Goal: Information Seeking & Learning: Check status

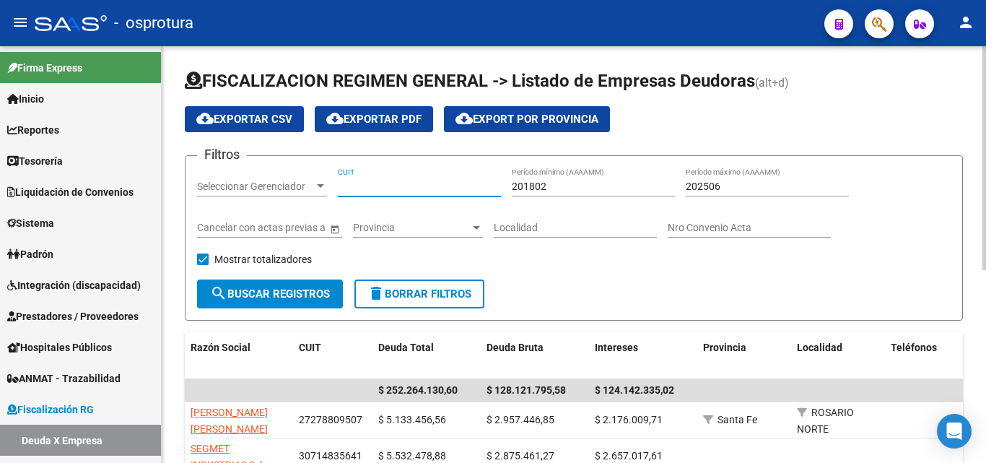
click at [399, 184] on input "CUIT" at bounding box center [419, 187] width 163 height 12
paste input "30-70908844-7"
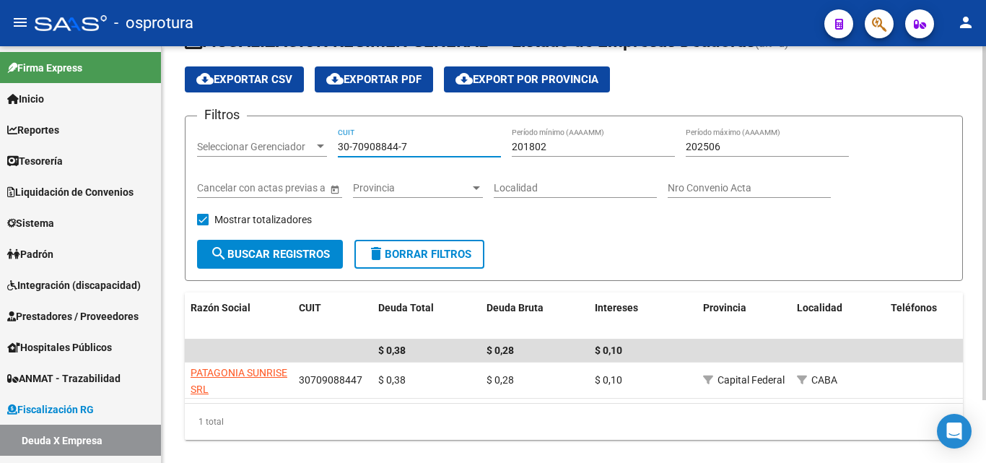
scroll to position [74, 0]
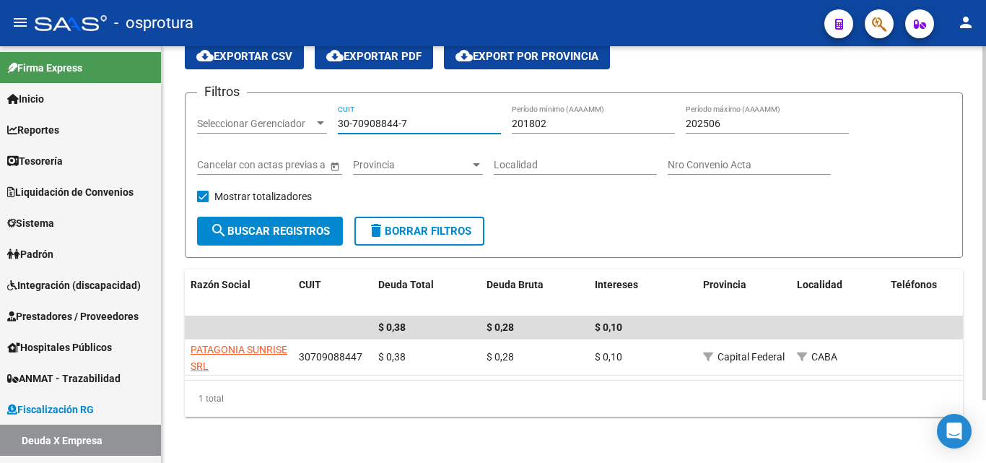
type input "30-70908844-7"
click at [434, 118] on input "30-70908844-7" at bounding box center [419, 124] width 163 height 12
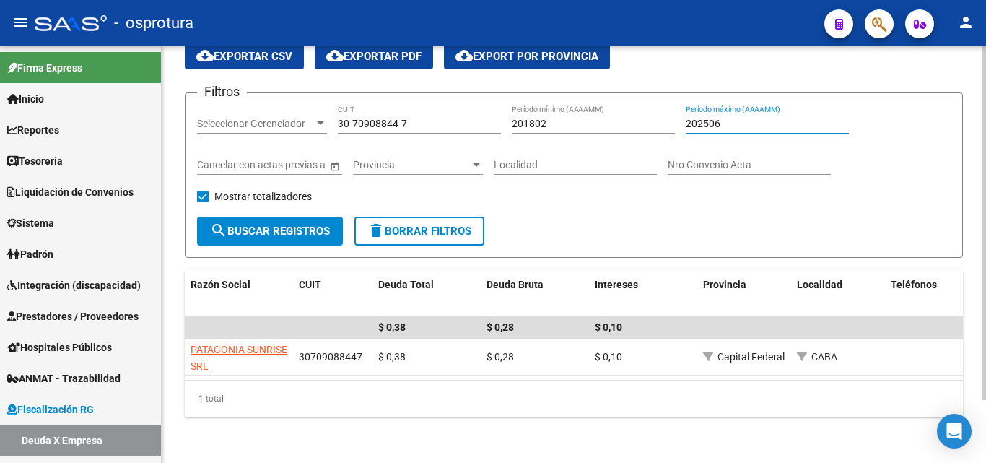
drag, startPoint x: 750, startPoint y: 110, endPoint x: 584, endPoint y: 111, distance: 166.1
click at [584, 111] on div "Filtros Seleccionar Gerenciador Seleccionar Gerenciador 30-70908844-7 CUIT 2018…" at bounding box center [574, 161] width 754 height 112
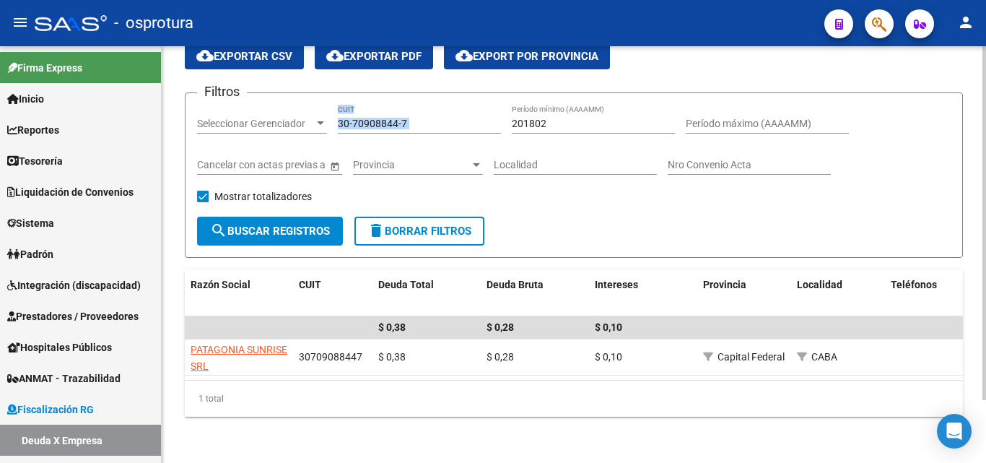
drag, startPoint x: 596, startPoint y: 104, endPoint x: 489, endPoint y: 106, distance: 107.6
click at [488, 106] on div "Filtros Seleccionar Gerenciador Seleccionar Gerenciador 30-70908844-7 CUIT 2018…" at bounding box center [574, 161] width 754 height 112
drag, startPoint x: 560, startPoint y: 117, endPoint x: 443, endPoint y: 113, distance: 117.0
click at [443, 113] on div "Filtros Seleccionar Gerenciador Seleccionar Gerenciador 30-70908844-7 CUIT 2018…" at bounding box center [574, 161] width 754 height 112
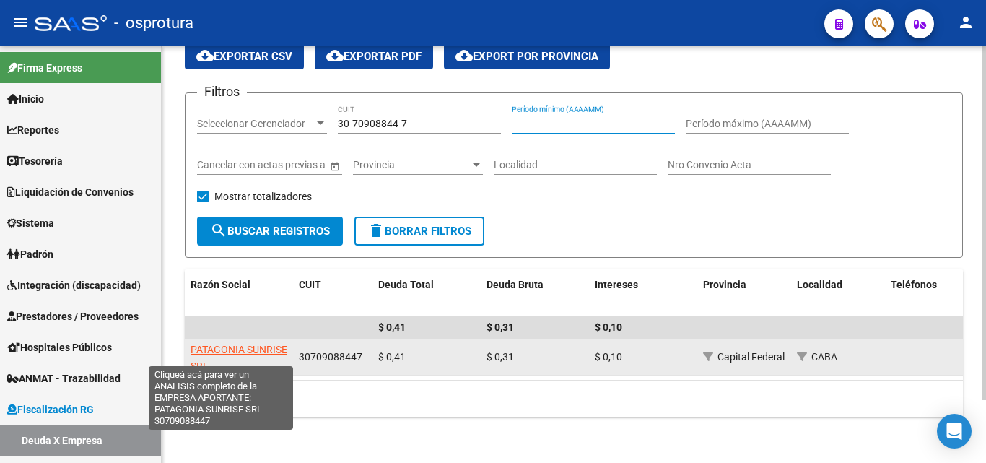
click at [218, 344] on span "PATAGONIA SUNRISE SRL" at bounding box center [239, 358] width 97 height 28
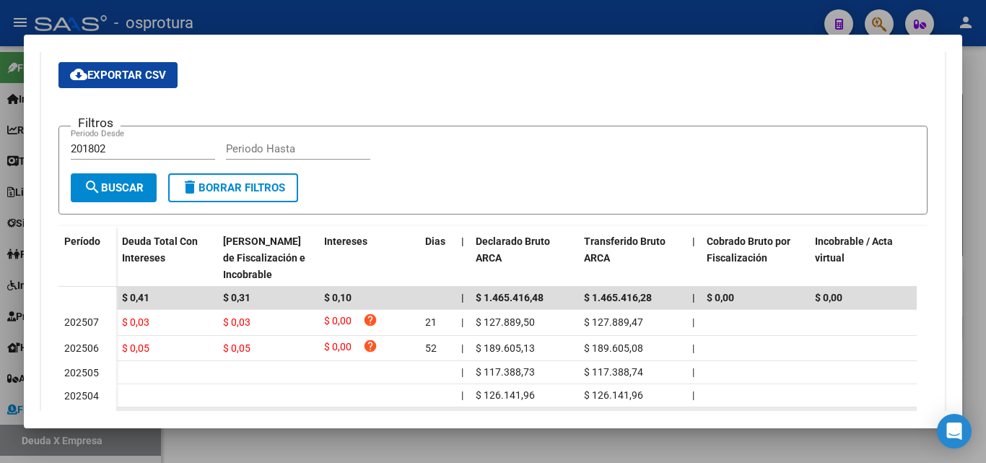
scroll to position [361, 0]
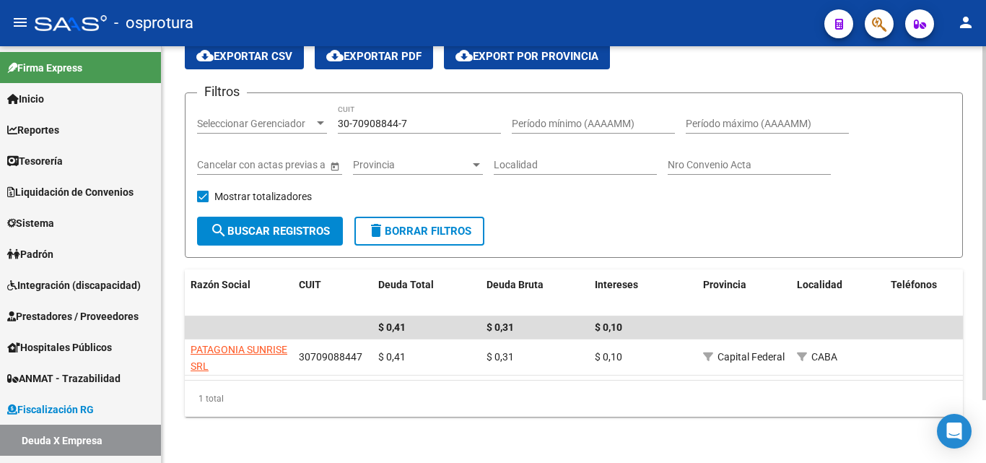
click at [441, 118] on input "30-70908844-7" at bounding box center [419, 124] width 163 height 12
paste input "1547757-9"
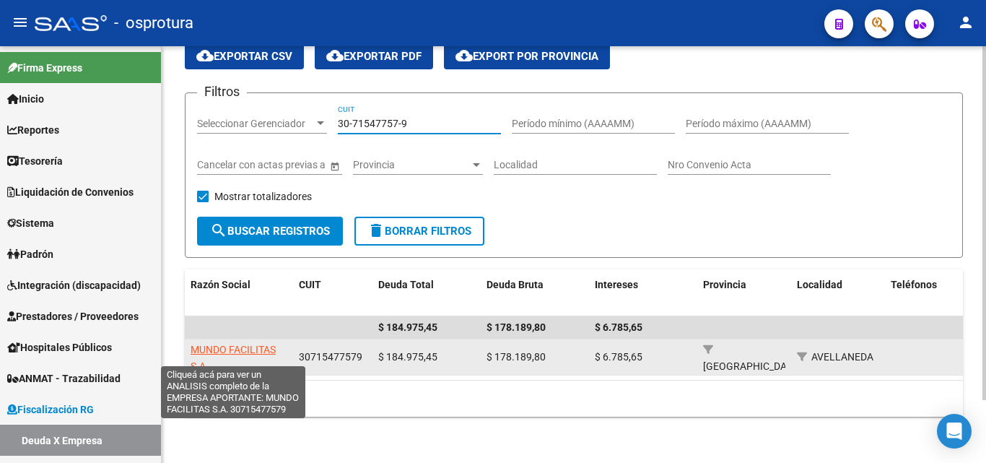
type input "30-71547757-9"
click at [263, 344] on span "MUNDO FACILITAS S.A." at bounding box center [233, 358] width 85 height 28
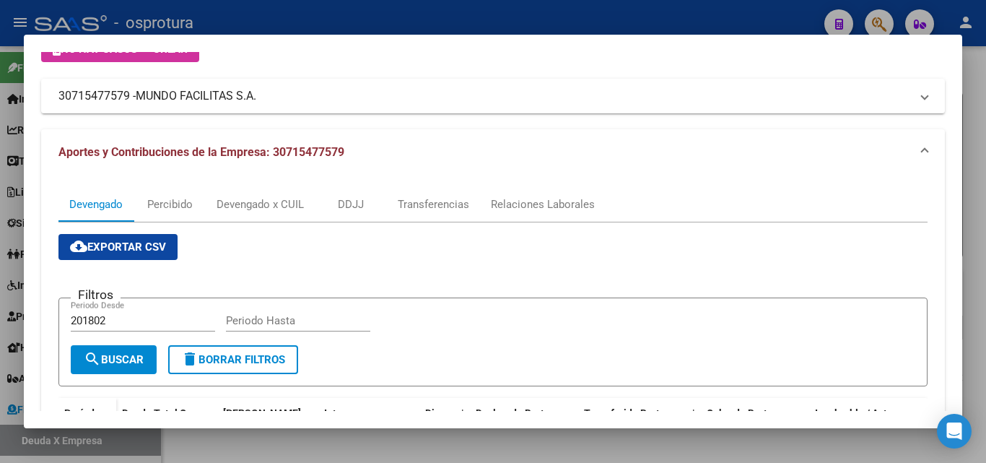
scroll to position [99, 0]
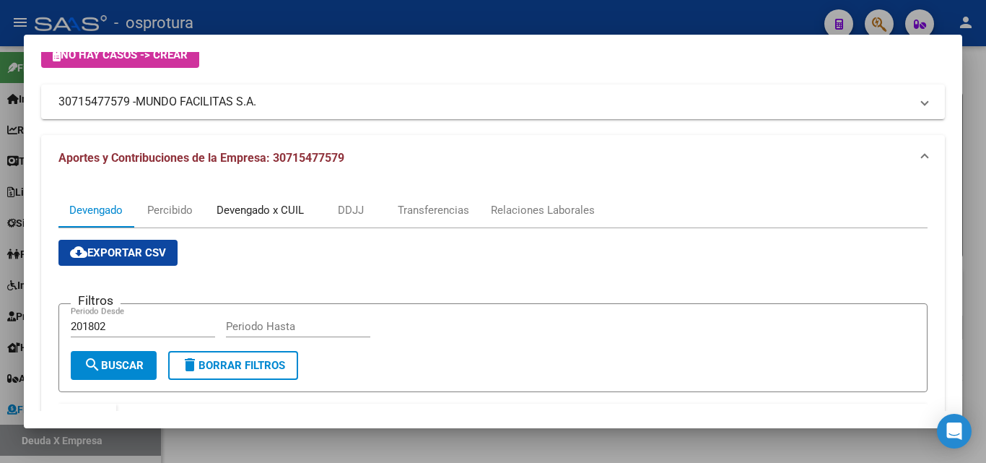
click at [251, 210] on div "Devengado x CUIL" at bounding box center [260, 210] width 87 height 16
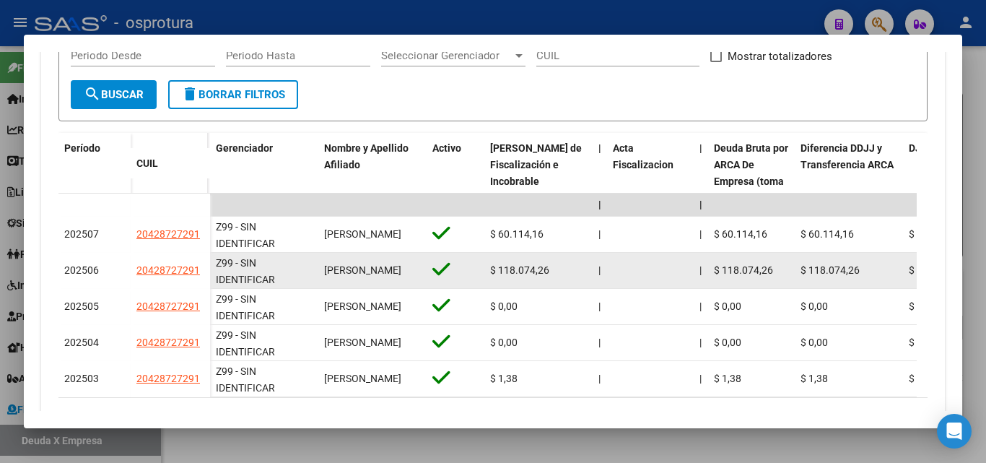
scroll to position [443, 0]
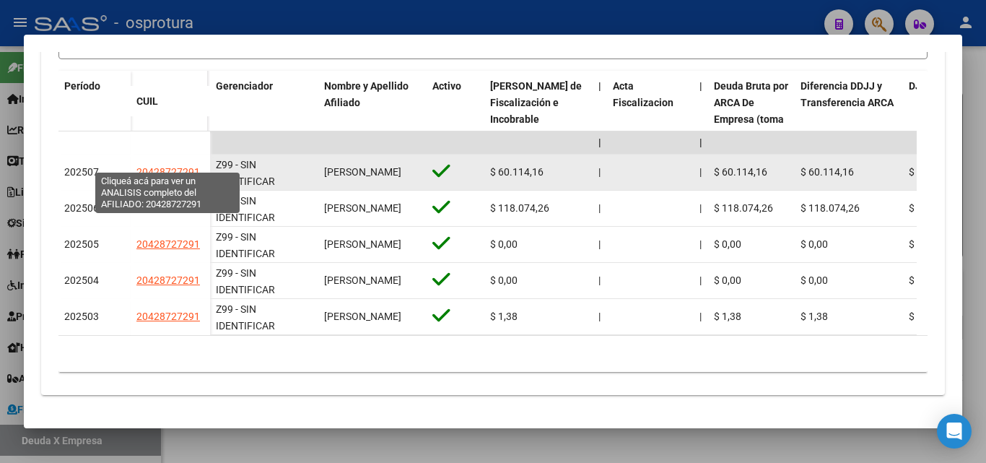
click at [179, 166] on span "20428727291" at bounding box center [168, 172] width 64 height 12
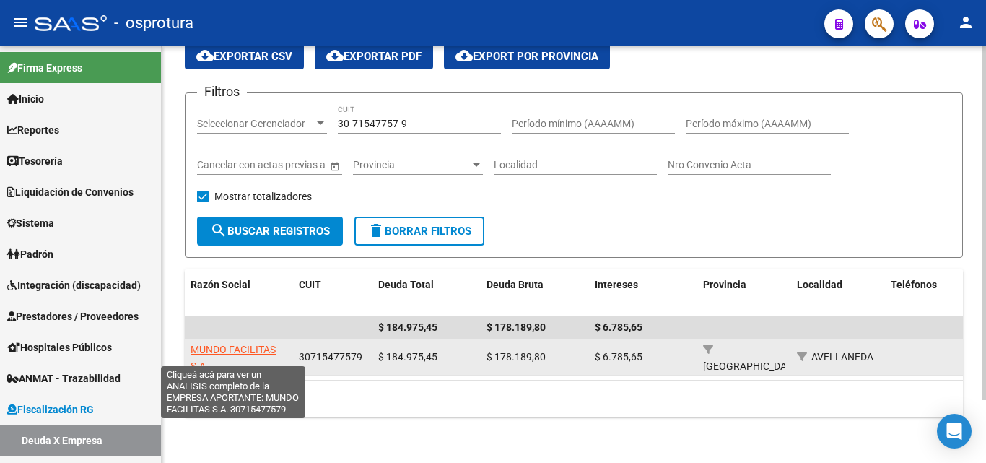
click at [259, 344] on span "MUNDO FACILITAS S.A." at bounding box center [233, 358] width 85 height 28
type textarea "30715477579"
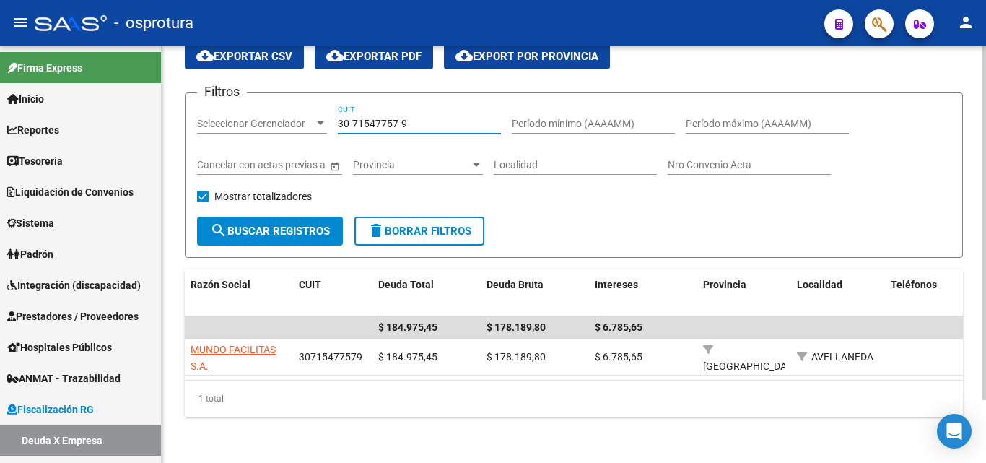
click at [435, 118] on input "30-71547757-9" at bounding box center [419, 124] width 163 height 12
paste input "819805-0"
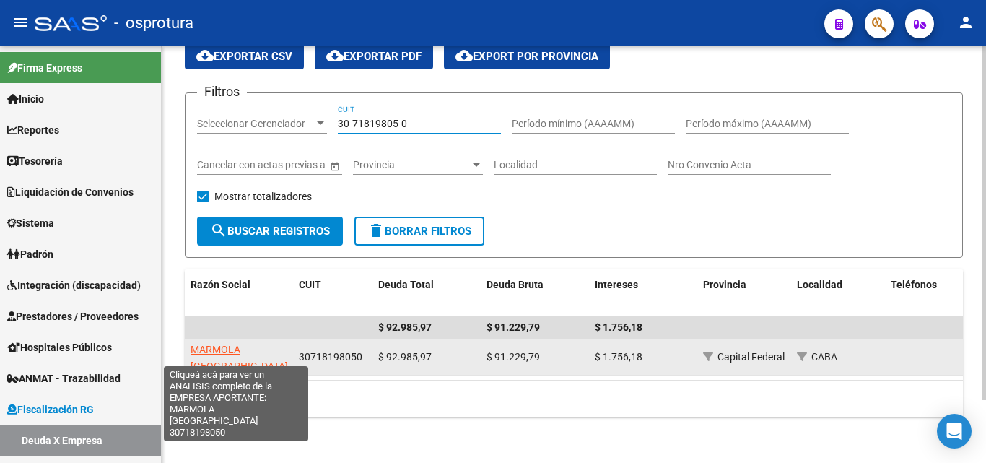
type input "30-71819805-0"
click at [256, 344] on span "MARMOLA [GEOGRAPHIC_DATA]" at bounding box center [239, 358] width 97 height 28
type textarea "30718198050"
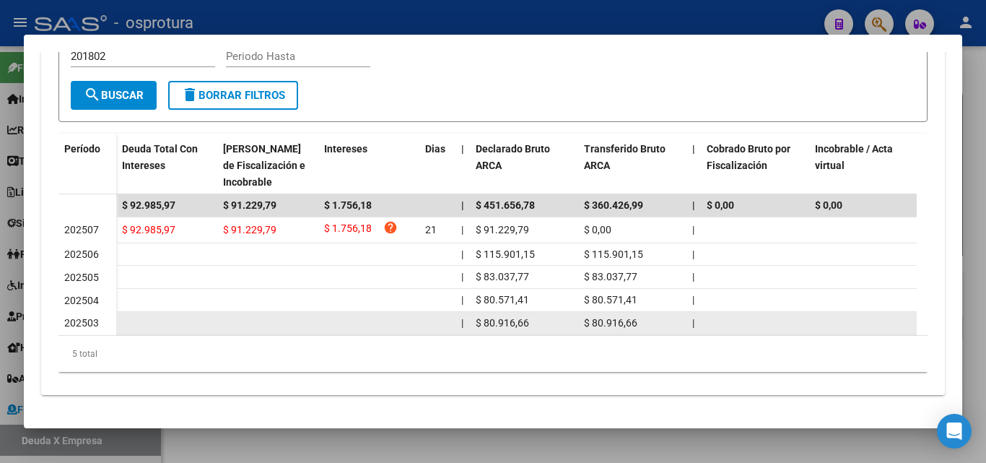
scroll to position [381, 0]
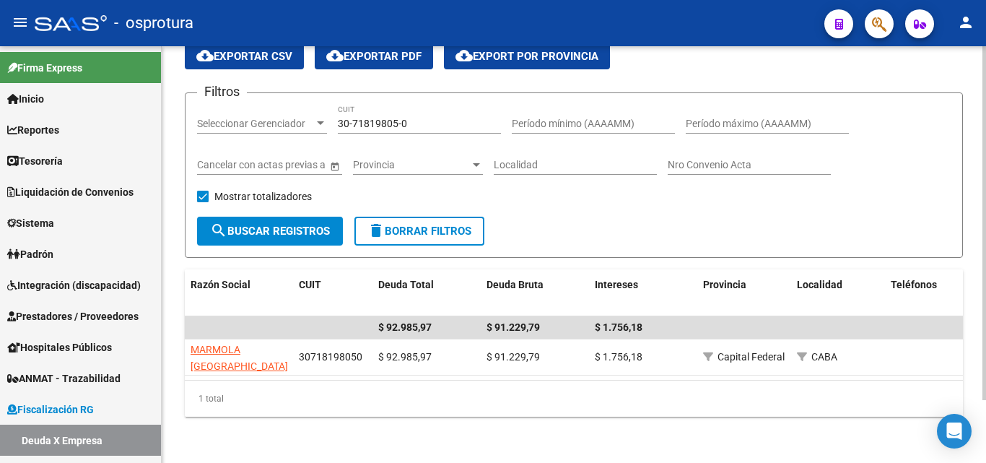
click at [413, 118] on input "30-71819805-0" at bounding box center [419, 124] width 163 height 12
paste input "54650008-6"
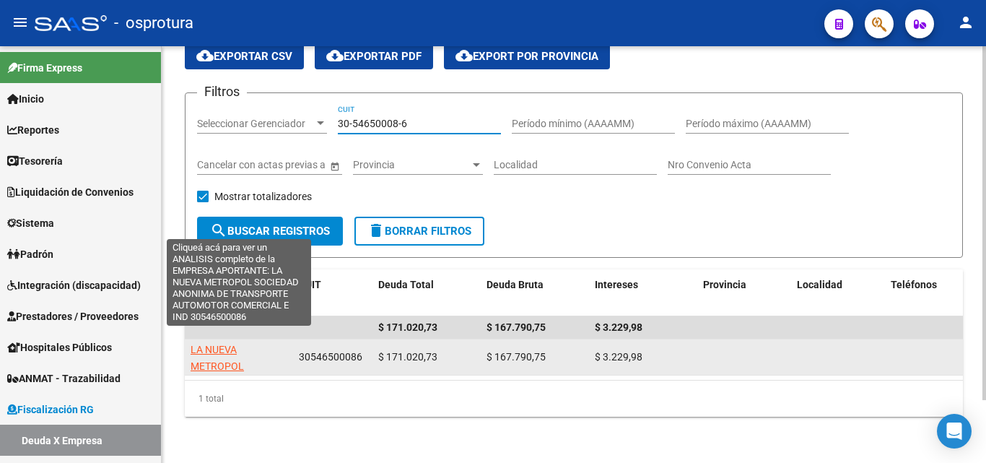
type input "30-54650008-6"
click at [217, 349] on span "LA NUEVA METROPOL SOCIEDAD ANONIMA DE TRANSPORTE AUTOMOTOR COMERCIAL E [GEOGRAP…" at bounding box center [239, 399] width 97 height 110
type textarea "30546500086"
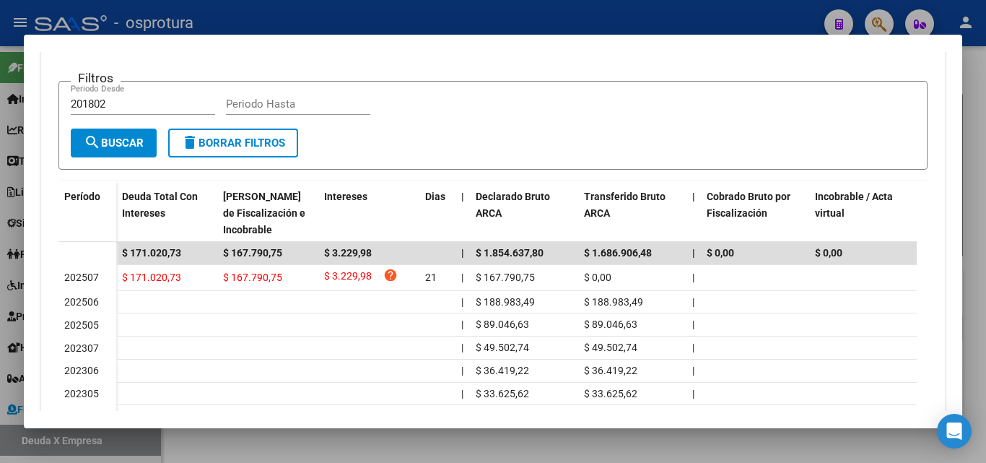
scroll to position [289, 0]
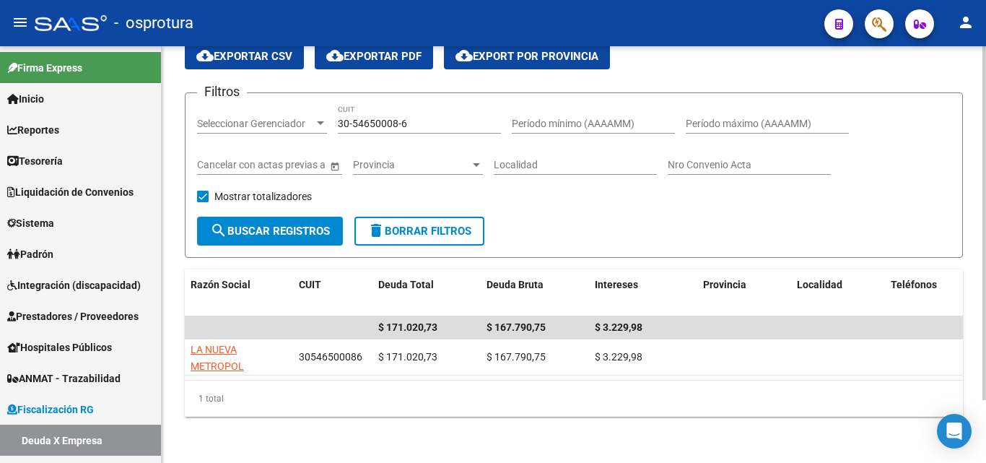
click at [417, 118] on input "30-54650008-6" at bounding box center [419, 124] width 163 height 12
paste input "71084690-8"
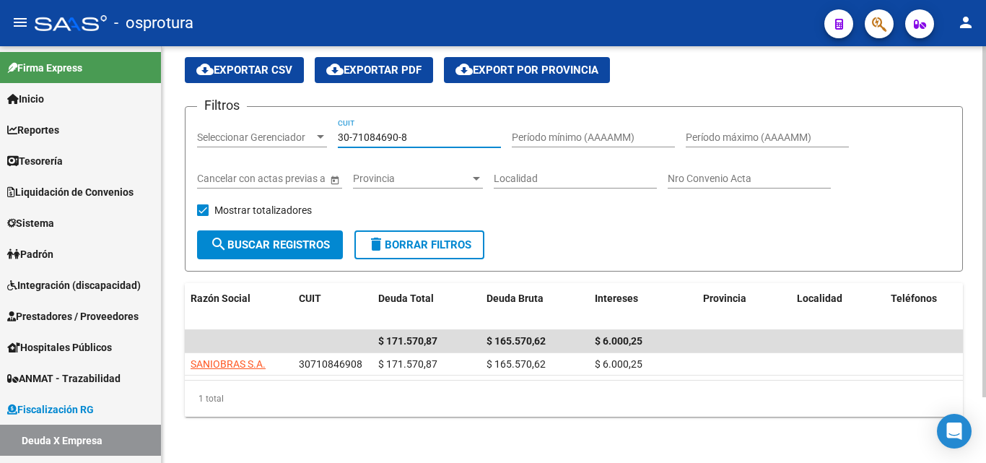
scroll to position [61, 0]
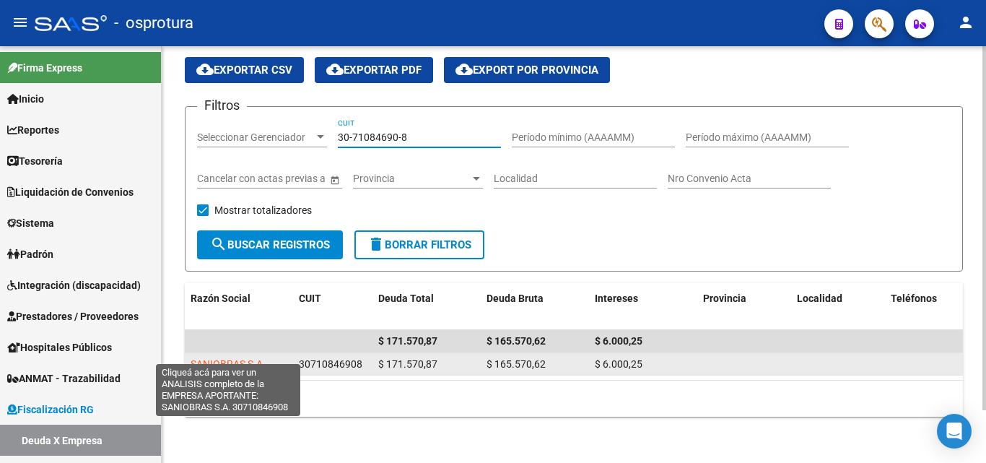
type input "30-71084690-8"
click at [222, 358] on span "SANIOBRAS S.A." at bounding box center [228, 364] width 75 height 12
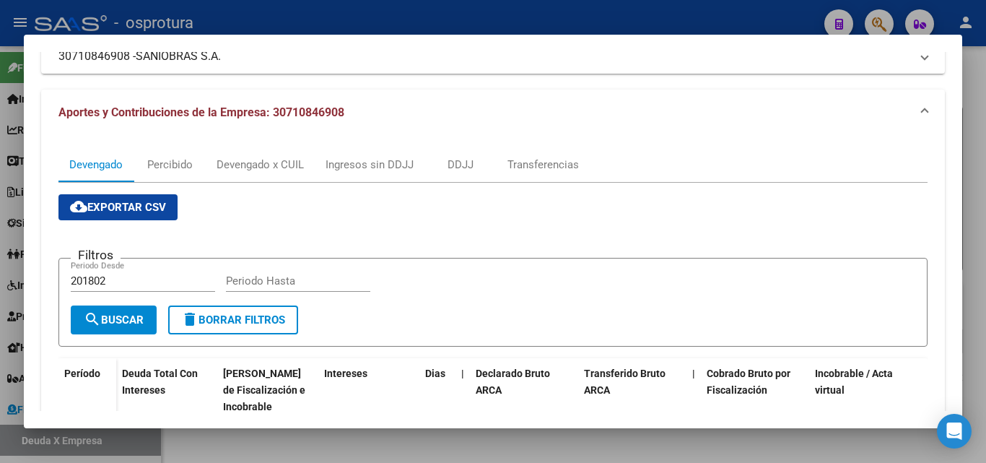
scroll to position [72, 0]
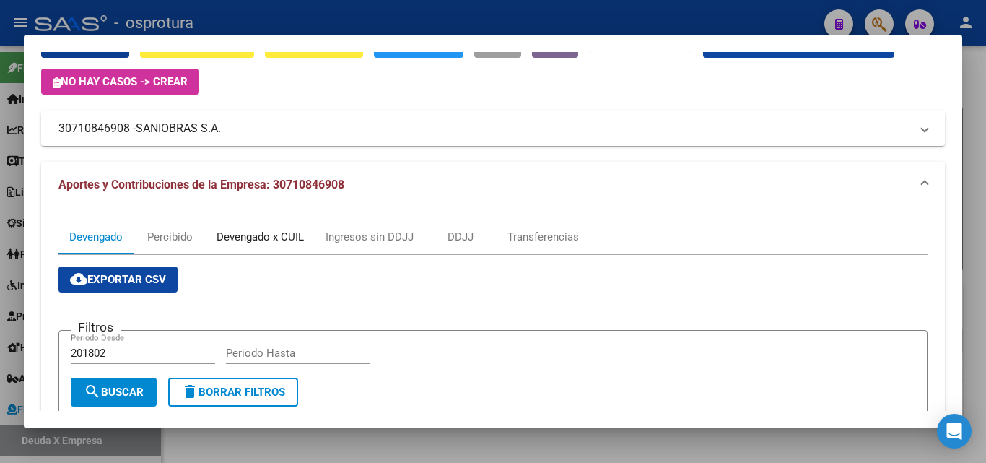
click at [248, 238] on div "Devengado x CUIL" at bounding box center [260, 237] width 87 height 16
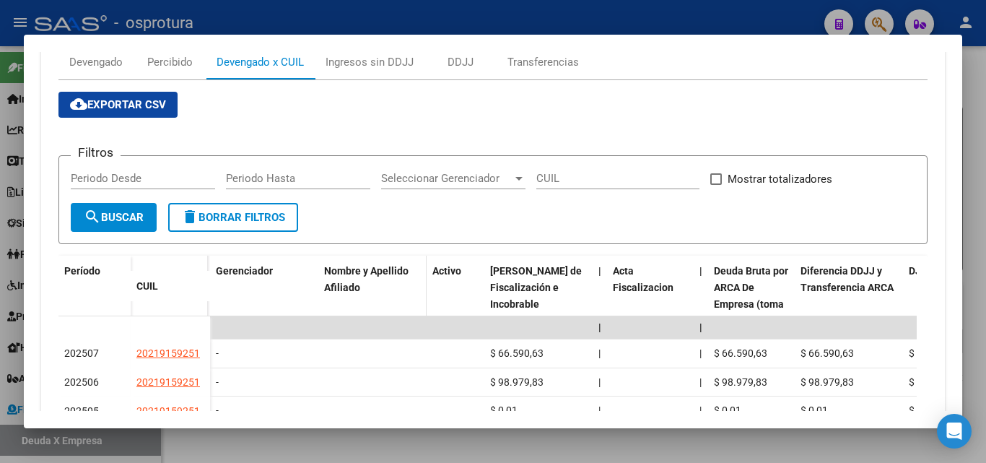
scroll to position [464, 0]
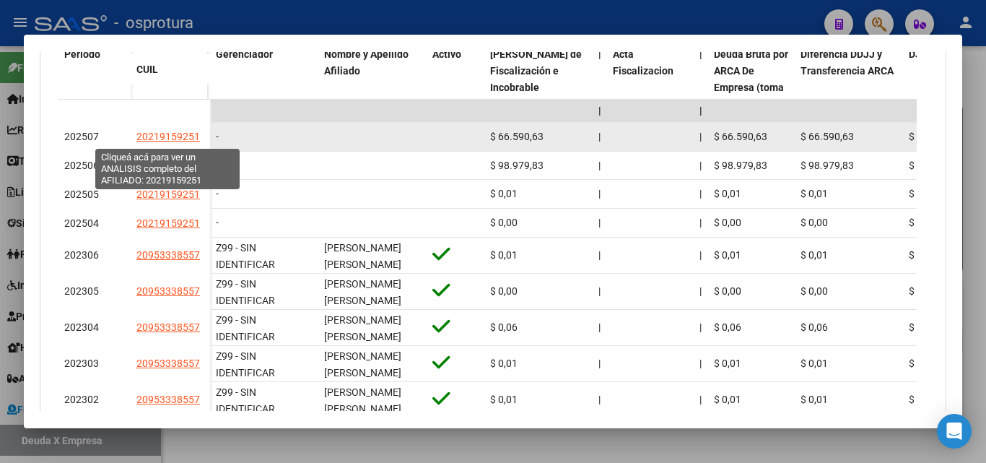
click at [182, 136] on span "20219159251" at bounding box center [168, 137] width 64 height 12
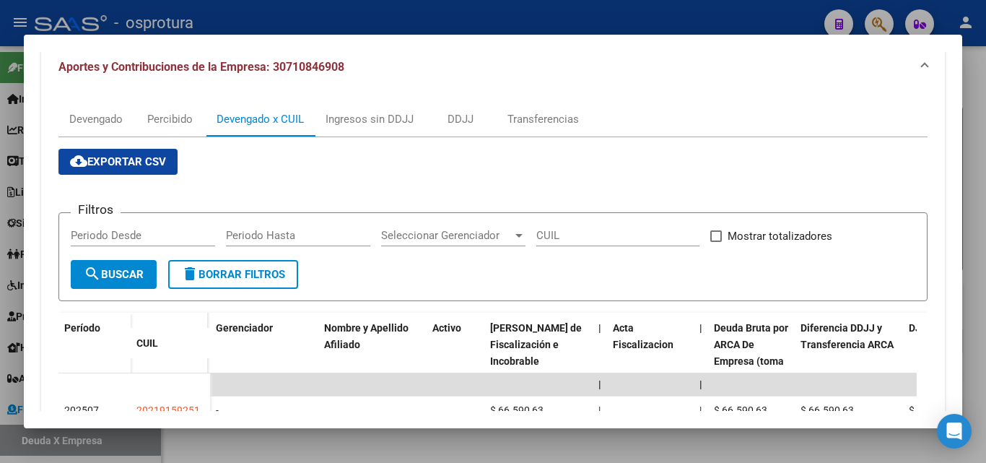
scroll to position [289, 0]
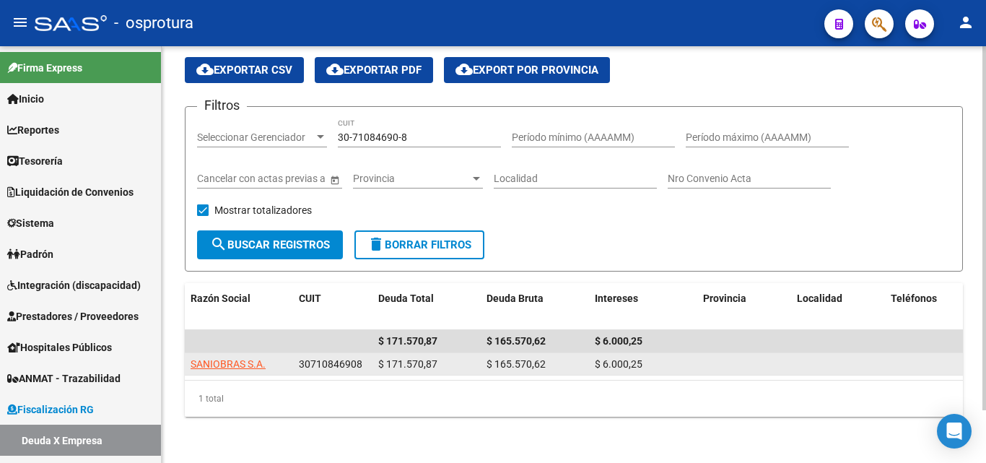
click at [243, 358] on span "SANIOBRAS S.A." at bounding box center [228, 364] width 75 height 12
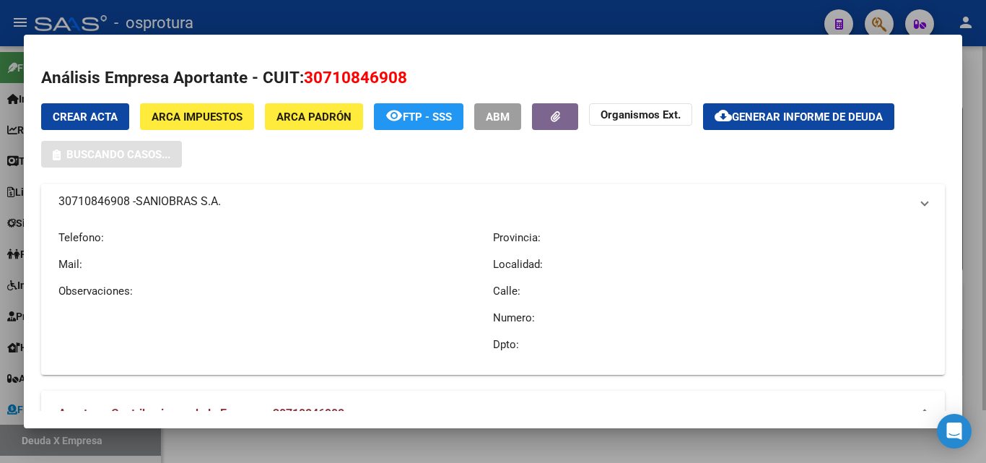
type textarea "30710846908"
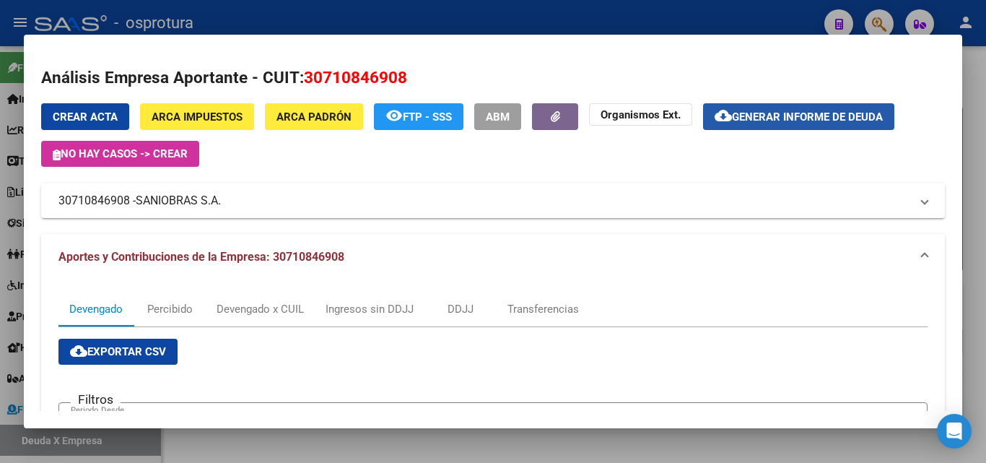
click at [787, 119] on span "Generar informe de deuda" at bounding box center [807, 116] width 151 height 13
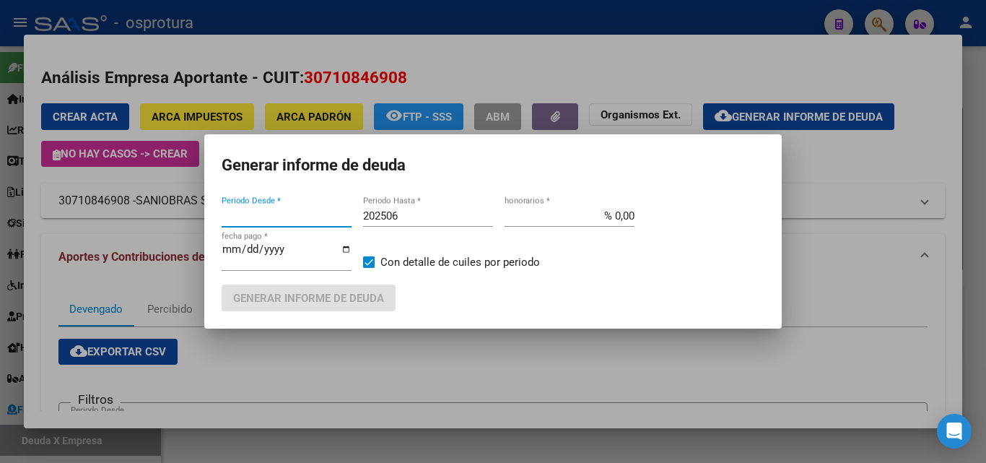
type input "201802"
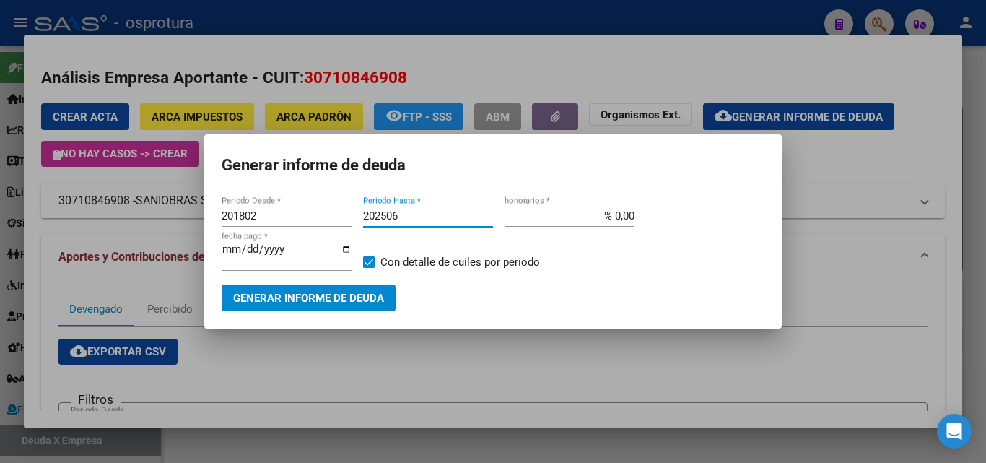
drag, startPoint x: 413, startPoint y: 212, endPoint x: 288, endPoint y: 228, distance: 125.9
click at [289, 228] on div "201802 Periodo Desde * 202506 Periodo Hasta * % 0,00 honorarios * [DATE] fecha …" at bounding box center [493, 244] width 543 height 79
click at [432, 216] on input "202506" at bounding box center [428, 215] width 130 height 13
type input "202507"
drag, startPoint x: 238, startPoint y: 215, endPoint x: 165, endPoint y: 216, distance: 73.7
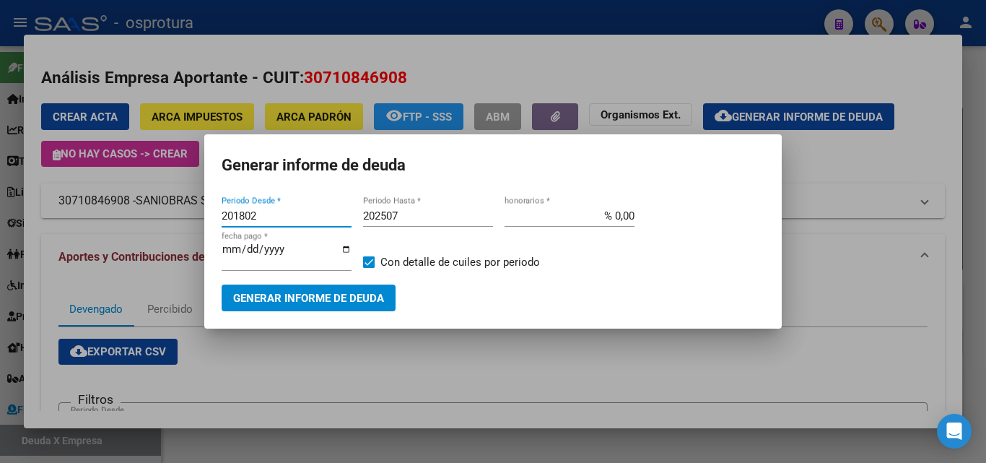
click at [165, 216] on div "Análisis Empresa Aportante - CUIT: 30710846908 Crear Acta ARCA Impuestos ARCA […" at bounding box center [493, 231] width 986 height 463
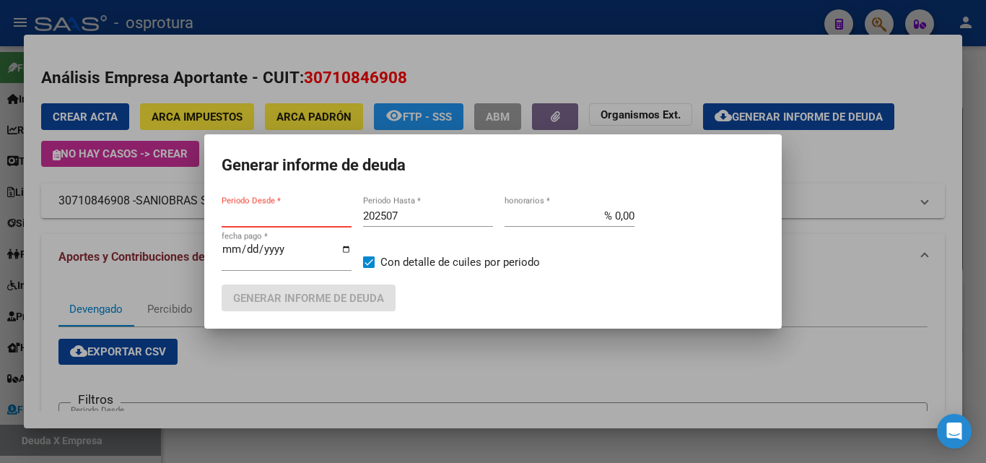
click at [309, 214] on input "Periodo Desde *" at bounding box center [287, 215] width 130 height 13
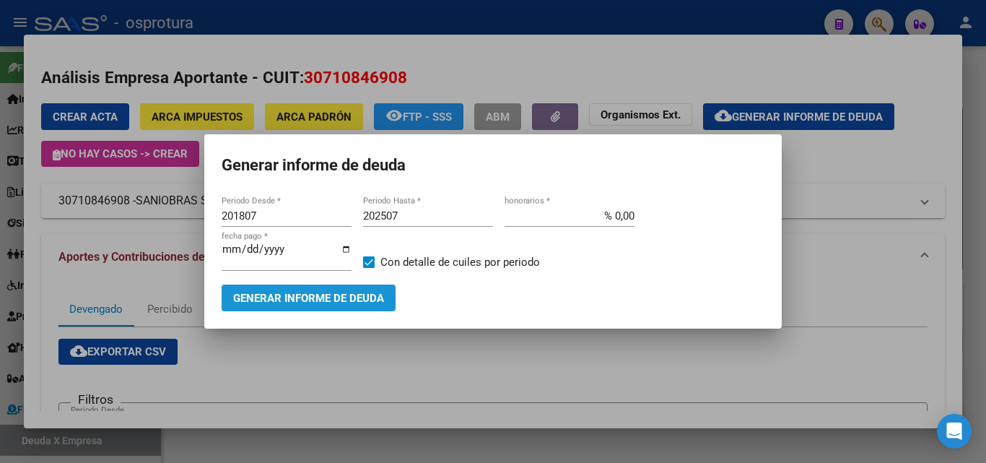
click at [329, 292] on span "Generar informe de deuda" at bounding box center [308, 298] width 151 height 13
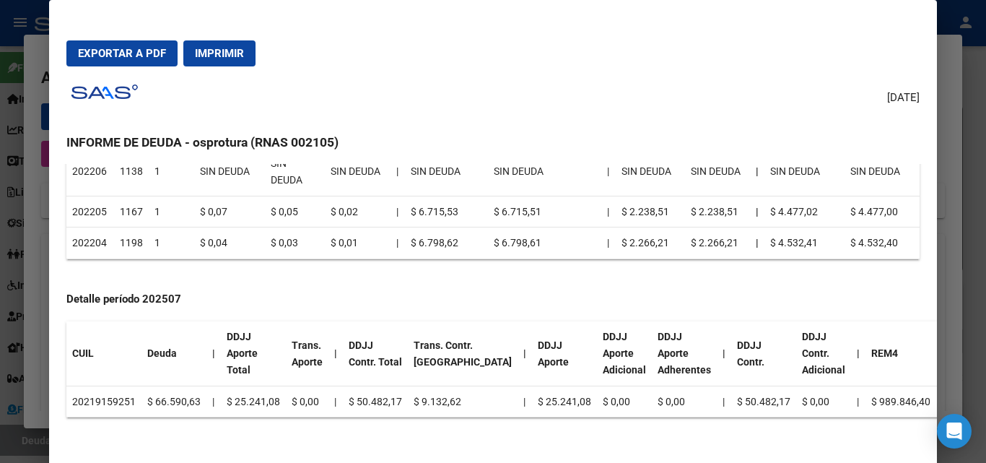
scroll to position [0, 0]
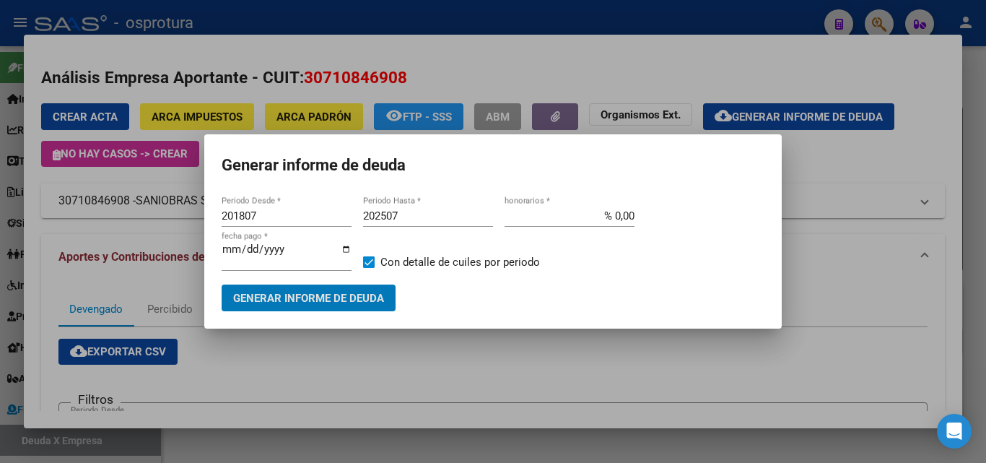
click at [274, 216] on input "201807" at bounding box center [287, 215] width 130 height 13
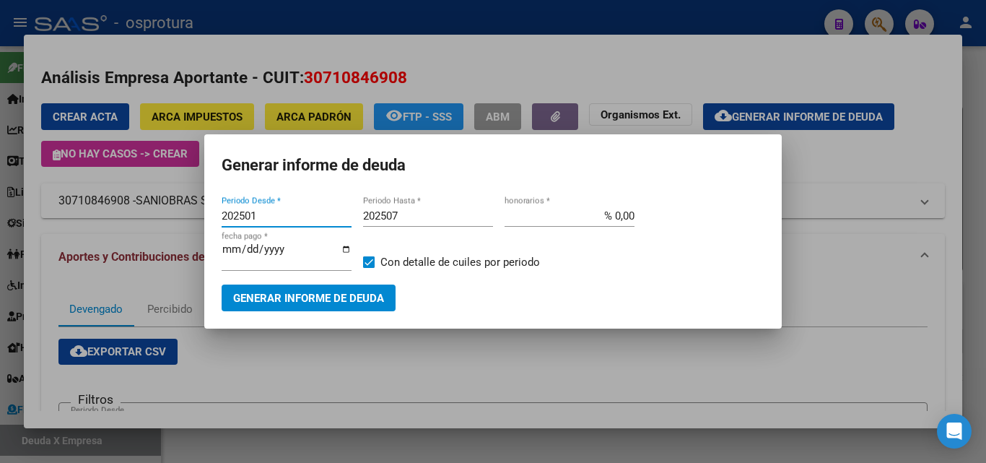
type input "202501"
click at [326, 292] on span "Generar informe de deuda" at bounding box center [308, 298] width 151 height 13
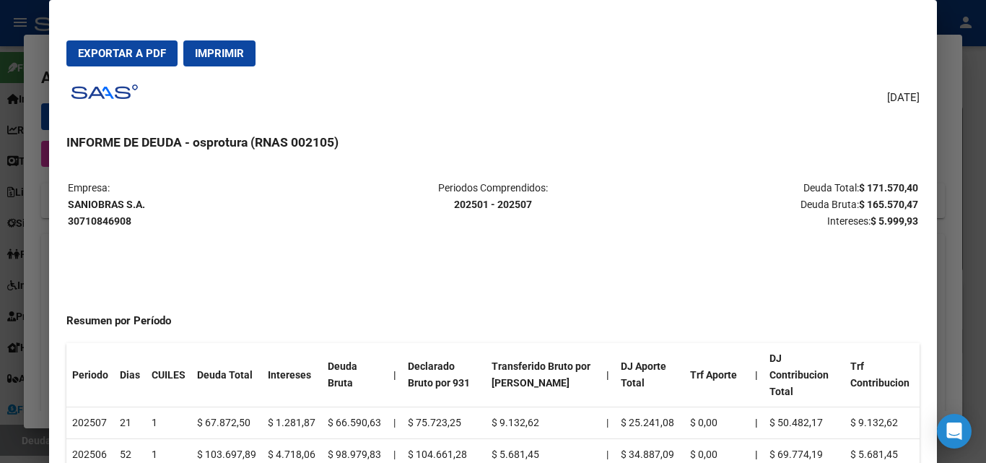
click at [138, 57] on span "Exportar a PDF" at bounding box center [122, 53] width 88 height 13
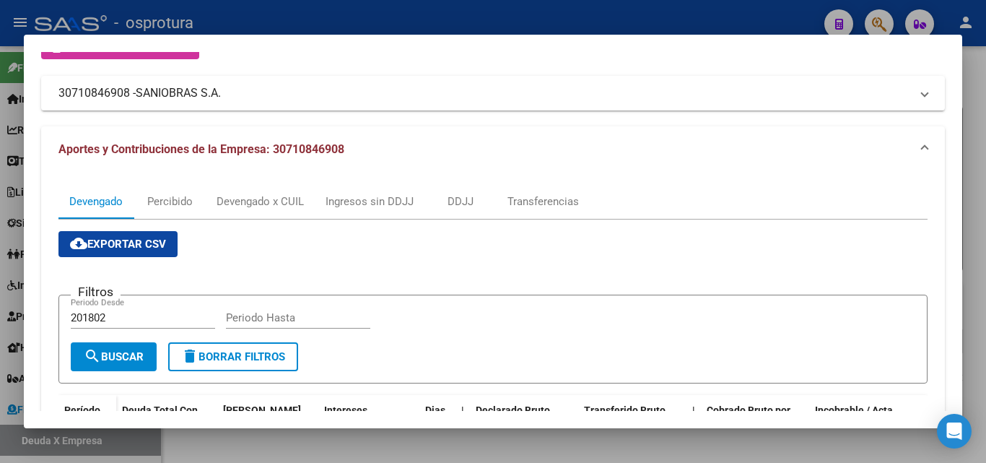
scroll to position [289, 0]
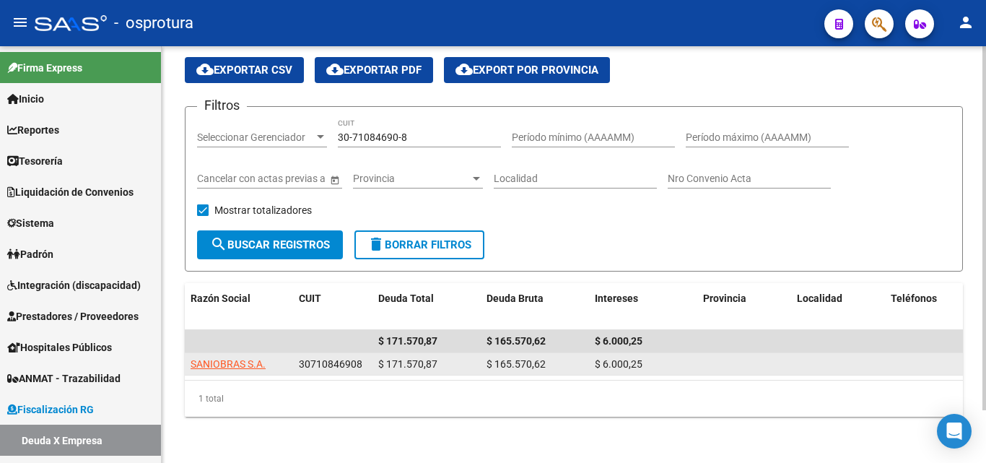
drag, startPoint x: 276, startPoint y: 352, endPoint x: 186, endPoint y: 344, distance: 89.8
click at [186, 353] on datatable-body-cell "SANIOBRAS S.A." at bounding box center [239, 364] width 108 height 22
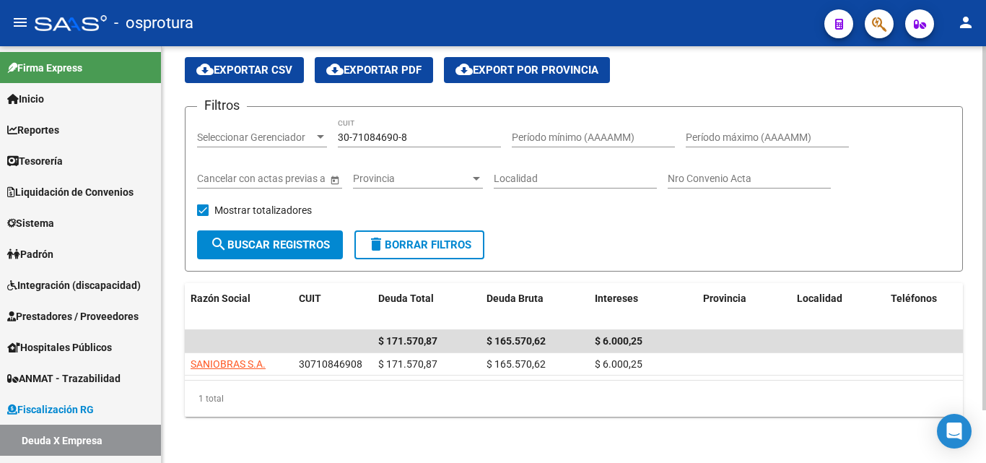
copy span "SANIOBRAS S.A."
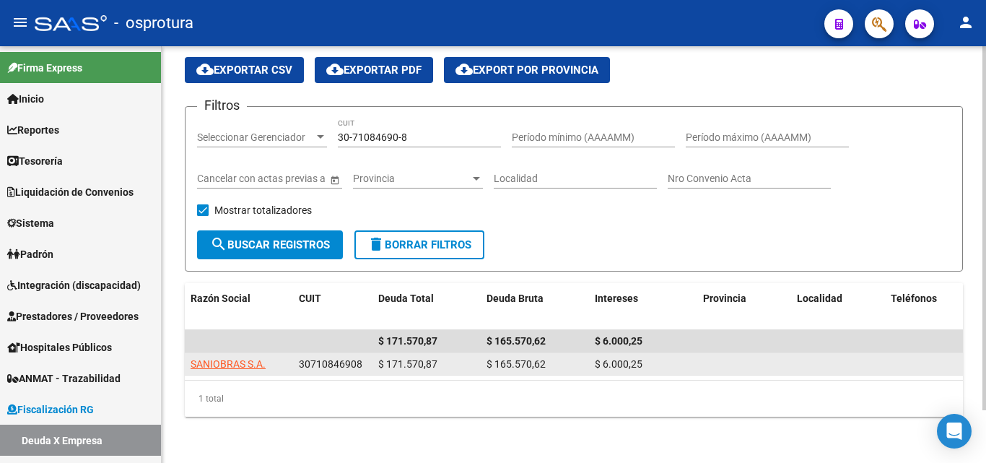
drag, startPoint x: 547, startPoint y: 356, endPoint x: 486, endPoint y: 357, distance: 61.4
click at [486, 357] on datatable-body-cell "$ 165.570,62" at bounding box center [535, 364] width 108 height 22
copy span "$ 165.570,62"
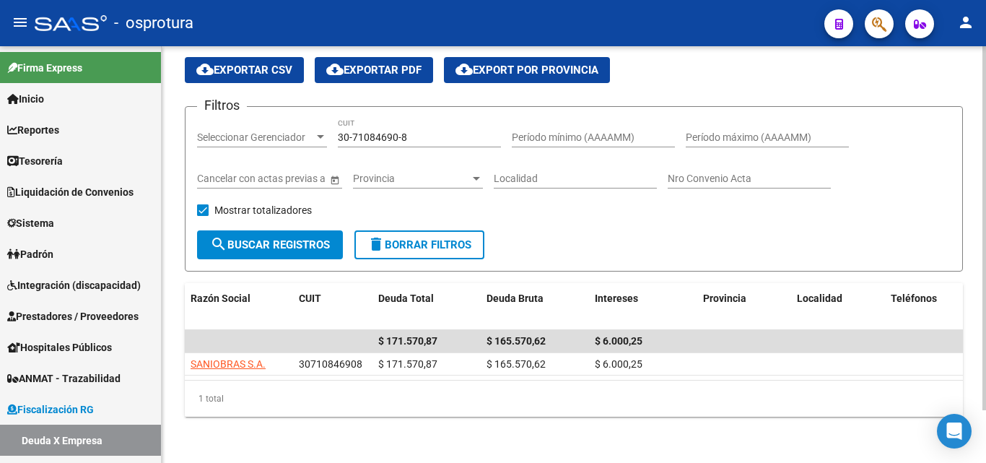
click at [443, 131] on input "30-71084690-8" at bounding box center [419, 137] width 163 height 12
paste input "59283380-4"
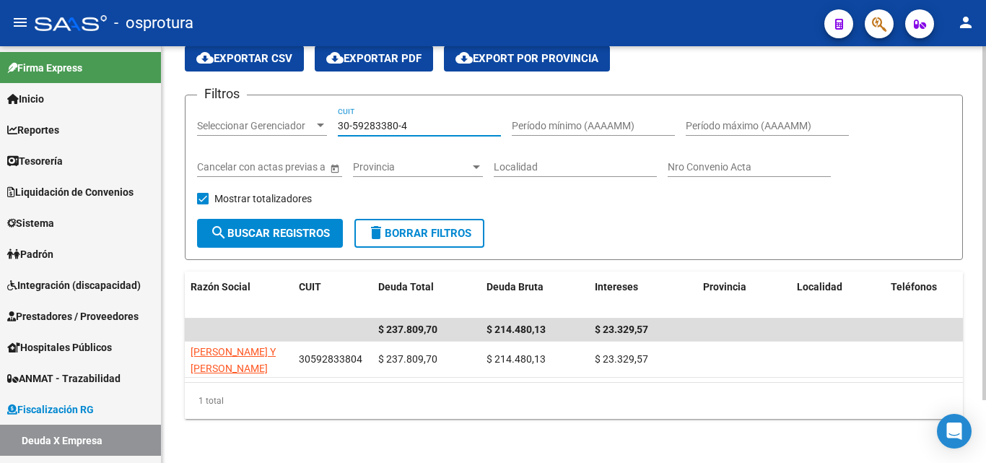
click at [449, 122] on input "30-59283380-4" at bounding box center [419, 126] width 163 height 12
paste input "4973864"
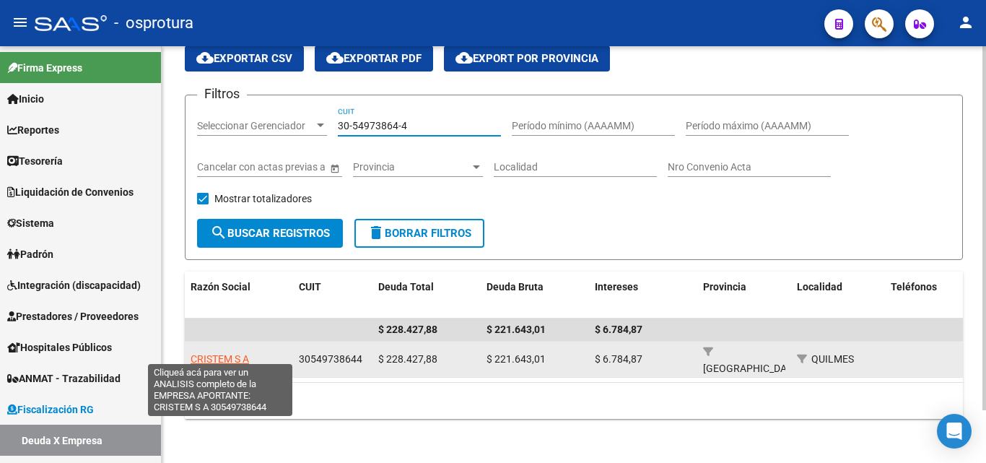
type input "30-54973864-4"
click at [236, 353] on span "CRISTEM S A" at bounding box center [220, 359] width 58 height 12
type textarea "30549738644"
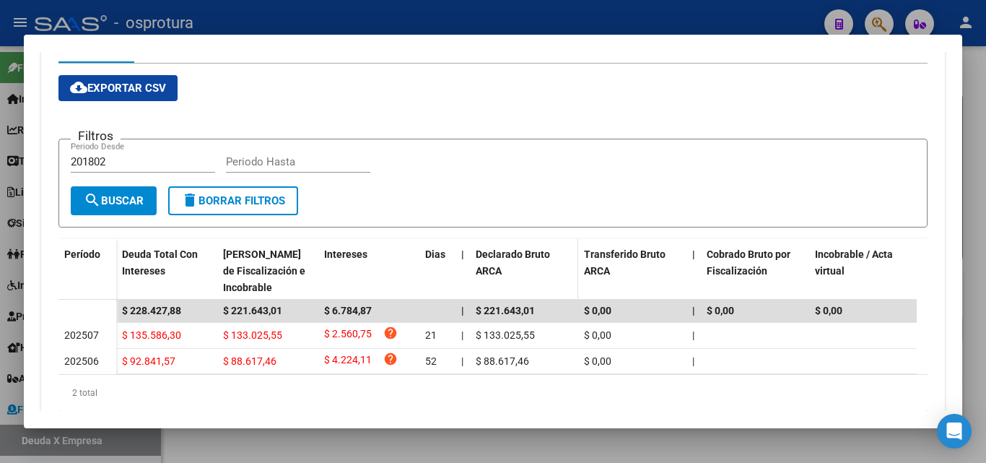
scroll to position [316, 0]
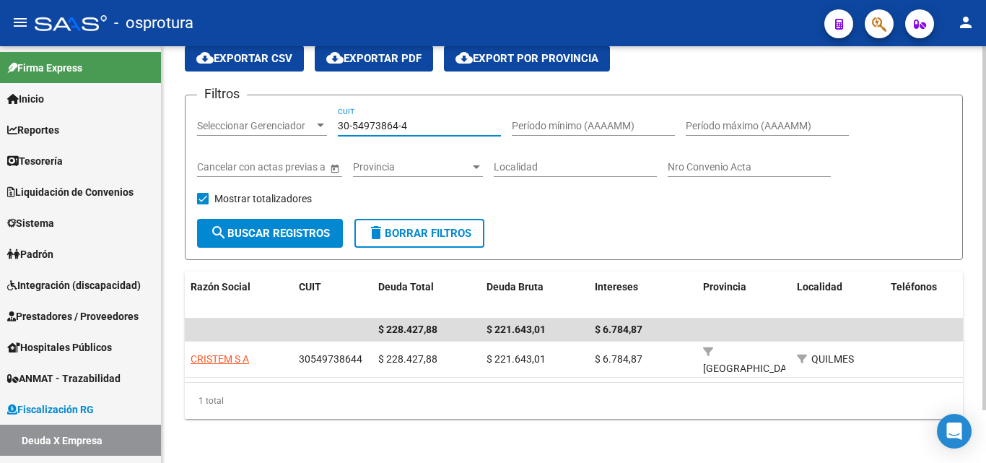
click at [417, 126] on input "30-54973864-4" at bounding box center [419, 126] width 163 height 12
paste input "67662494-1"
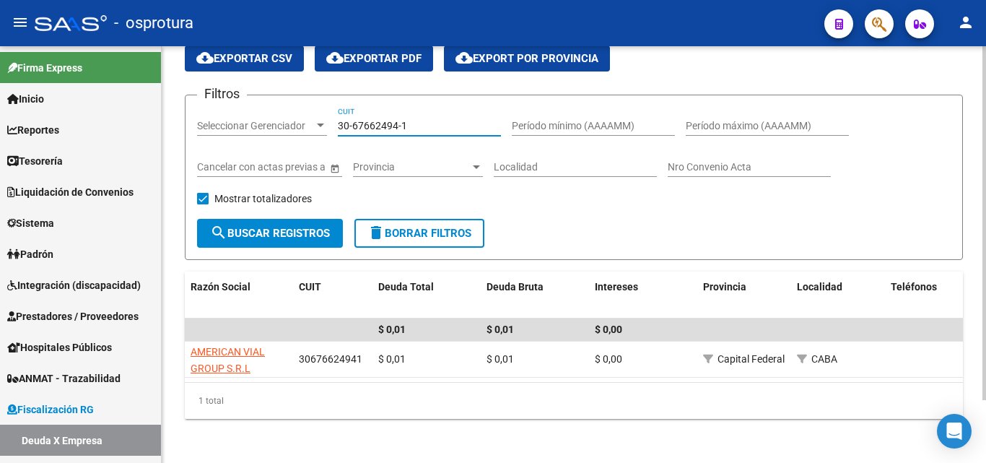
type input "30-67662494-1"
click at [696, 125] on input "Período máximo (AAAAMM)" at bounding box center [767, 126] width 163 height 12
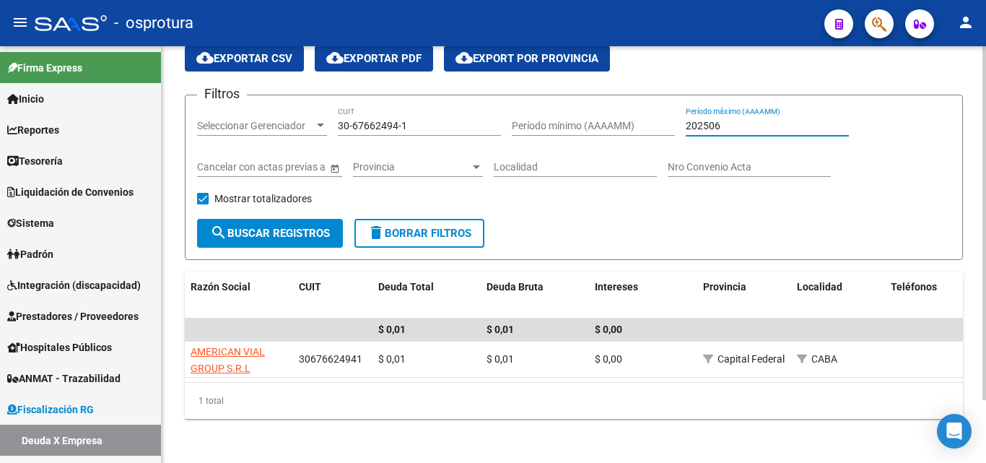
type input "202506"
drag, startPoint x: 429, startPoint y: 123, endPoint x: 238, endPoint y: 121, distance: 190.7
click at [238, 121] on div "Filtros Seleccionar Gerenciador Seleccionar Gerenciador 30-67662494-1 CUIT Perí…" at bounding box center [574, 163] width 754 height 112
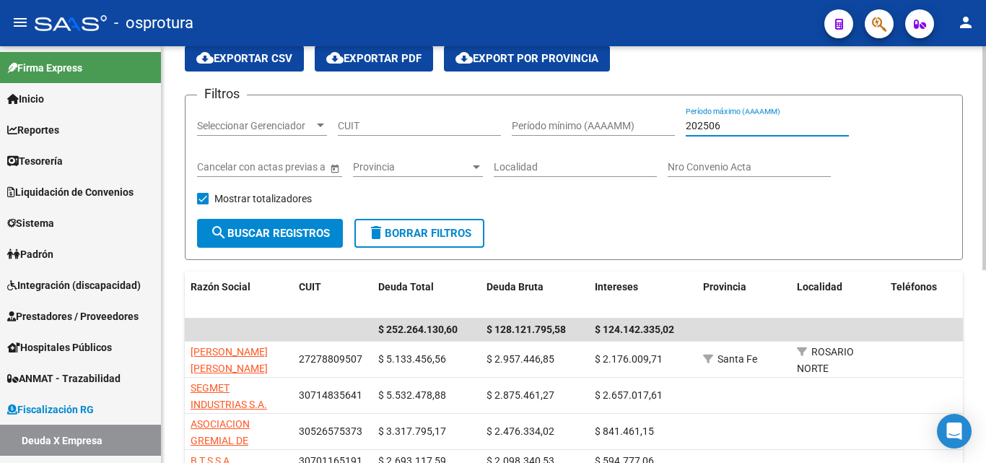
click at [791, 126] on input "202506" at bounding box center [767, 126] width 163 height 12
type input "202507"
drag, startPoint x: 790, startPoint y: 126, endPoint x: 649, endPoint y: 129, distance: 140.8
click at [649, 129] on div "Filtros Seleccionar Gerenciador Seleccionar Gerenciador CUIT Período mínimo (AA…" at bounding box center [574, 163] width 754 height 112
click at [440, 132] on div "CUIT" at bounding box center [419, 121] width 163 height 29
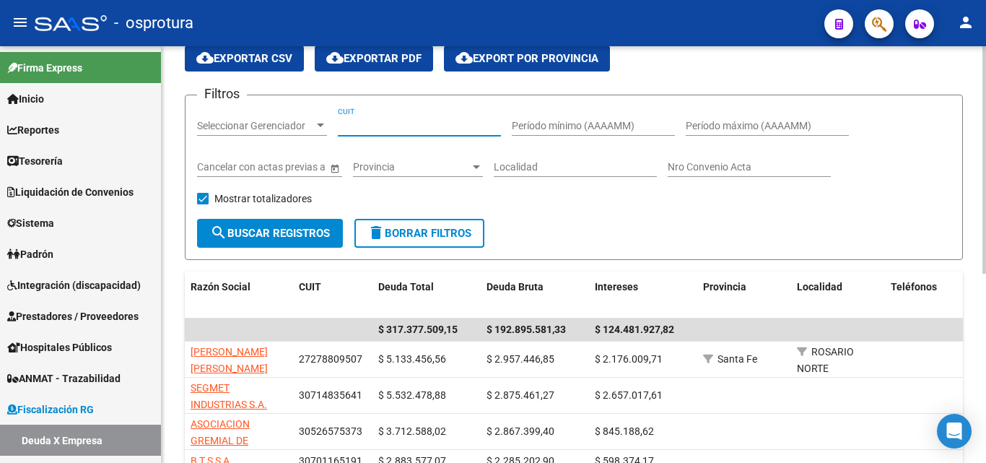
click at [438, 126] on input "CUIT" at bounding box center [419, 126] width 163 height 12
paste input "30-71227912-1"
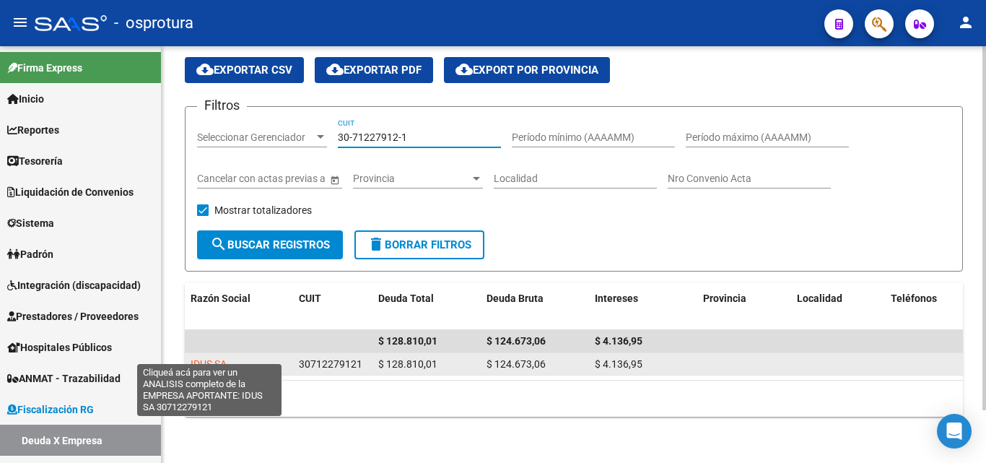
type input "30-71227912-1"
click at [203, 358] on span "IDUS SA" at bounding box center [209, 364] width 36 height 12
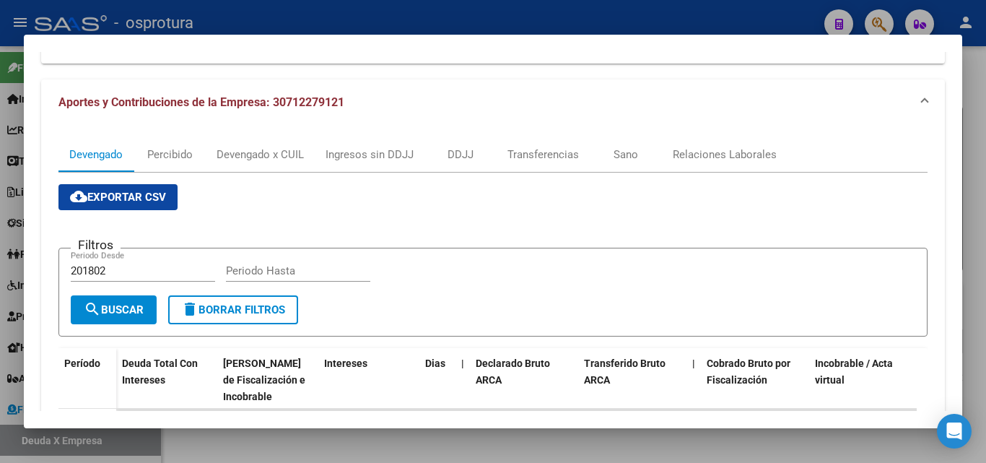
scroll to position [72, 0]
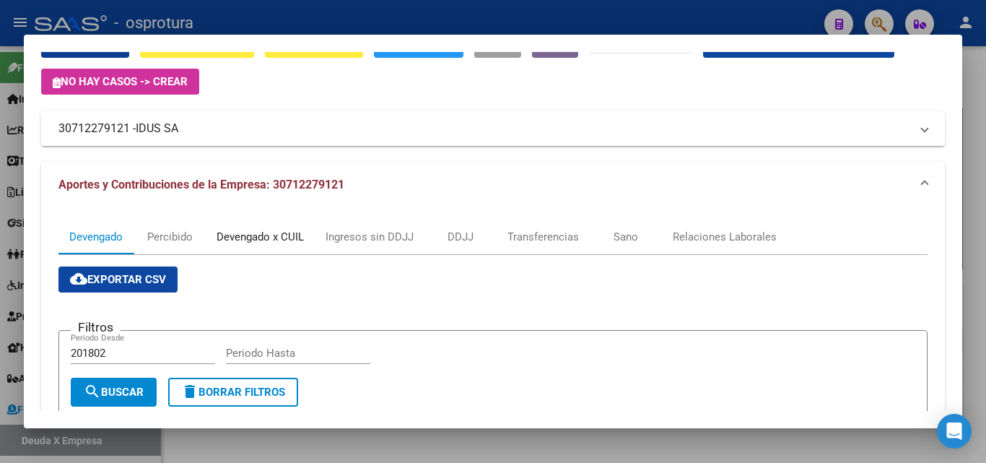
click at [289, 234] on div "Devengado x CUIL" at bounding box center [260, 237] width 87 height 16
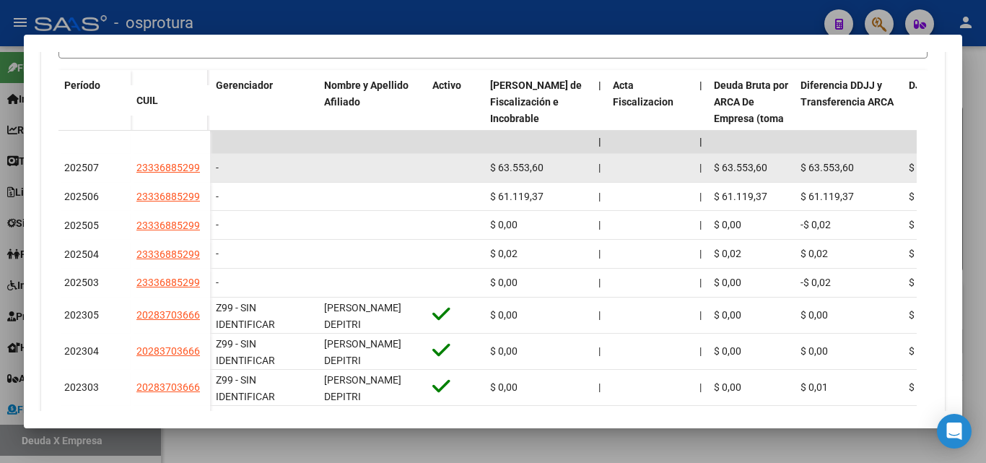
scroll to position [433, 0]
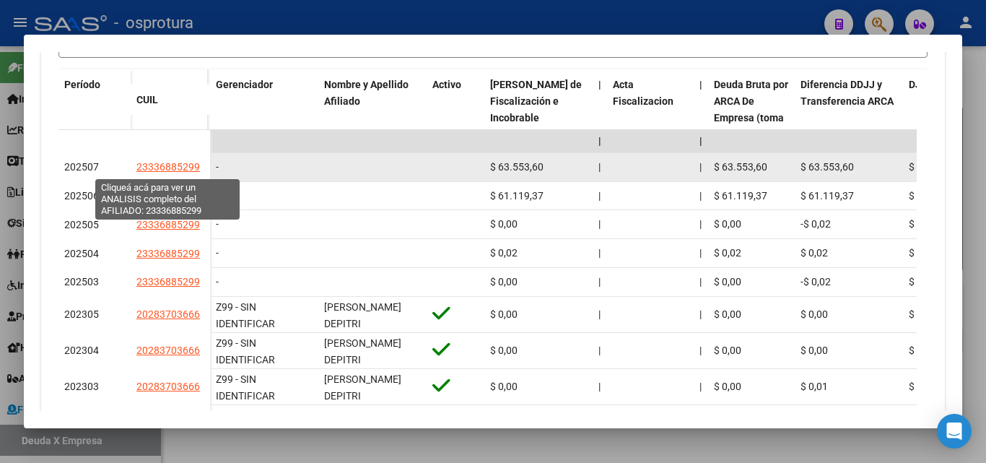
click at [177, 169] on span "23336885299" at bounding box center [168, 167] width 64 height 12
type textarea "23336885299"
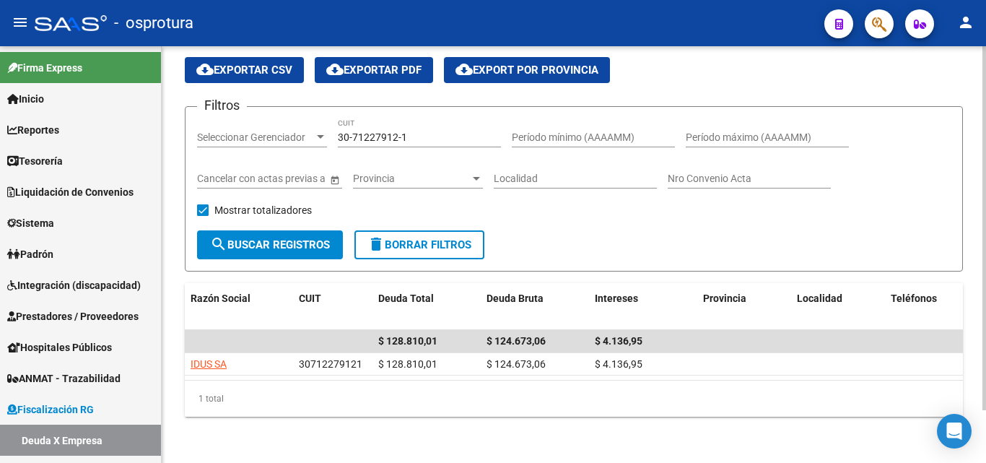
click at [445, 131] on input "30-71227912-1" at bounding box center [419, 137] width 163 height 12
paste input "67662494"
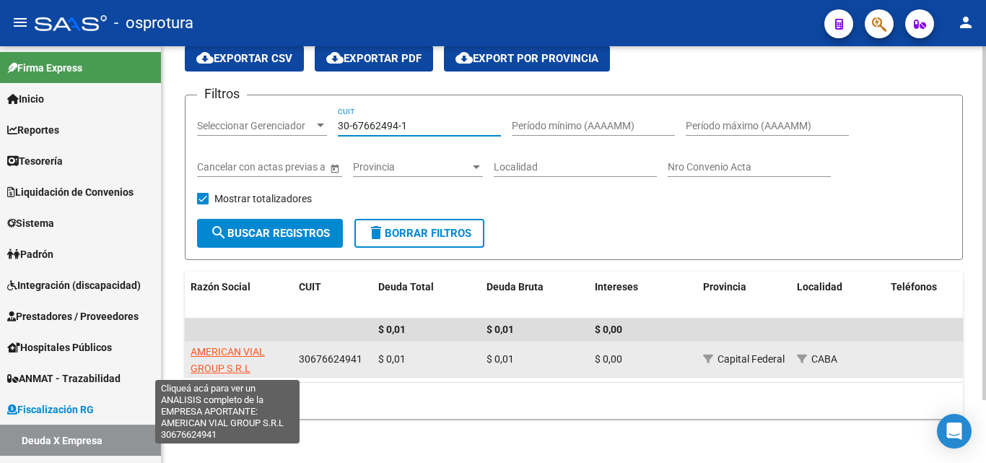
type input "30-67662494-1"
click at [236, 364] on span "AMERICAN VIAL GROUP S.R.L" at bounding box center [228, 360] width 74 height 28
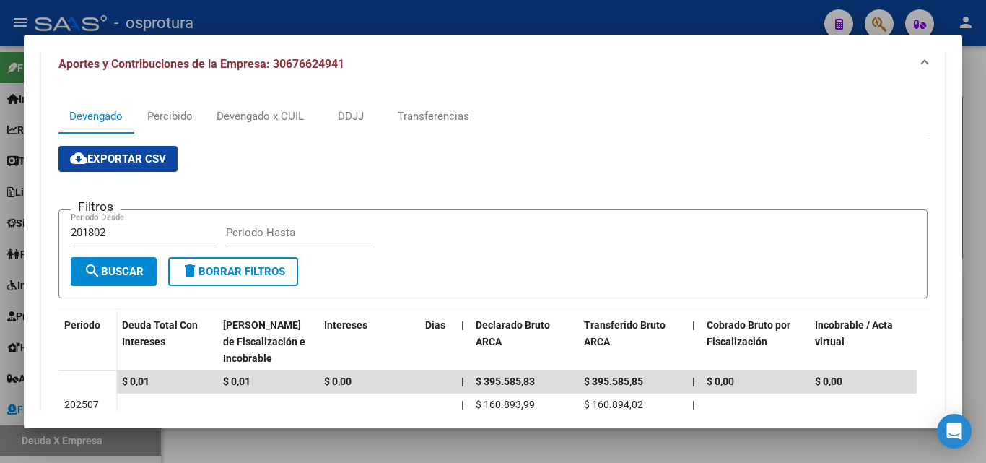
scroll to position [168, 0]
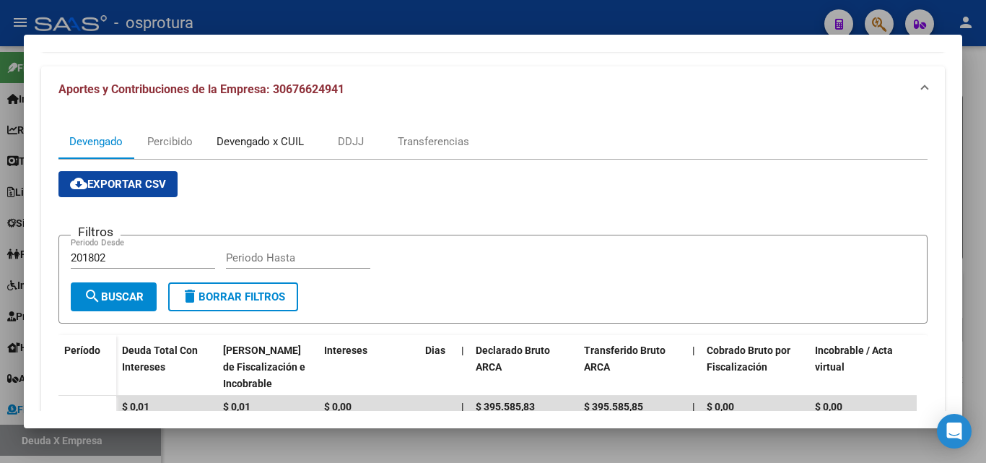
click at [275, 136] on div "Devengado x CUIL" at bounding box center [260, 142] width 87 height 16
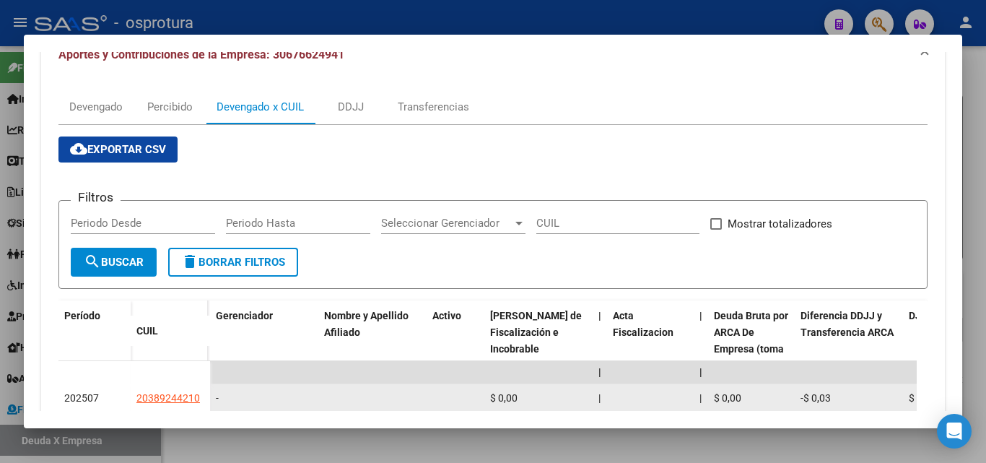
scroll to position [289, 0]
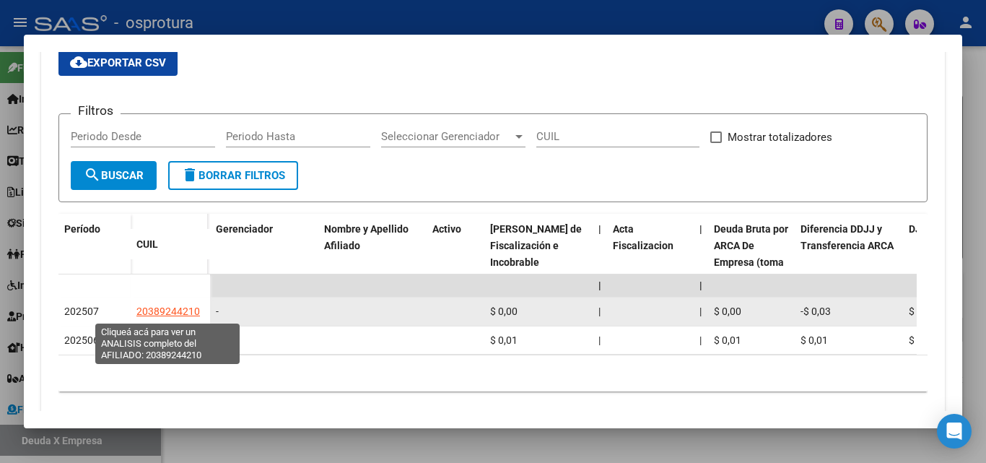
click at [158, 308] on span "20389244210" at bounding box center [168, 311] width 64 height 12
type textarea "20389244210"
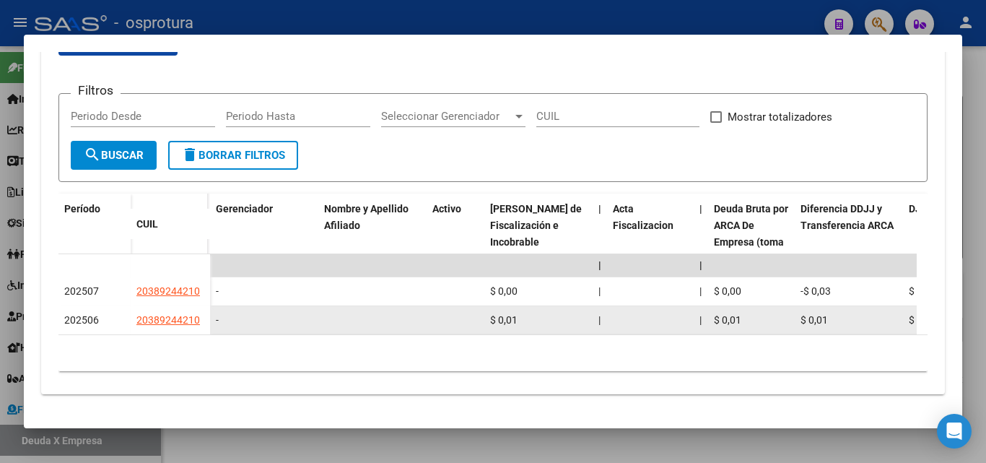
scroll to position [321, 0]
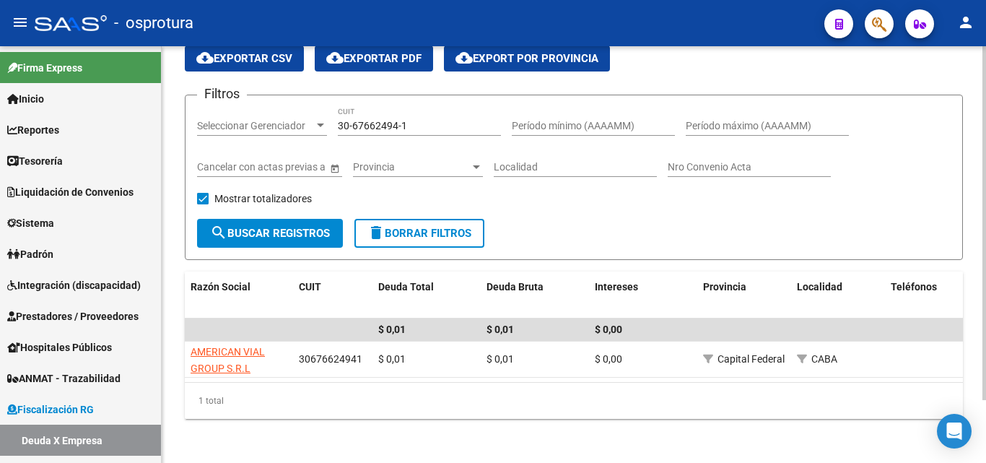
click at [425, 130] on input "30-67662494-1" at bounding box center [419, 126] width 163 height 12
paste input "71227912"
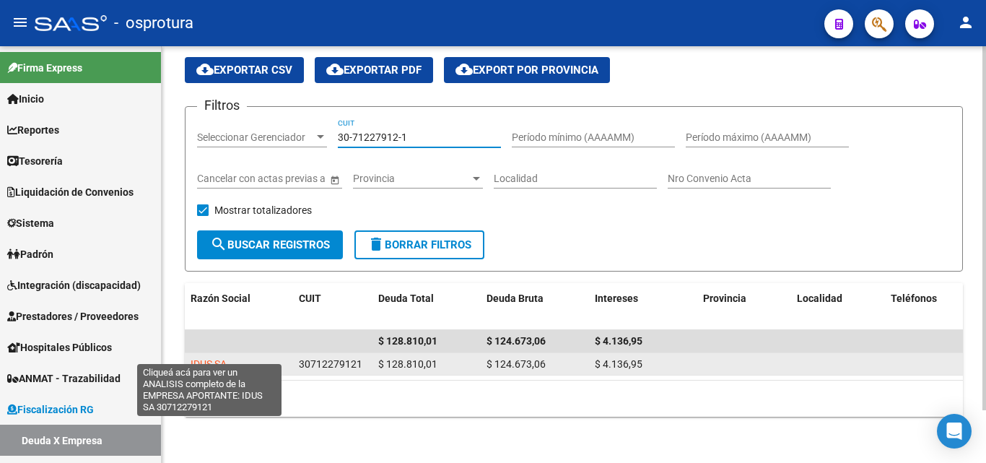
type input "30-71227912-1"
click at [203, 358] on span "IDUS SA" at bounding box center [209, 364] width 36 height 12
type textarea "30712279121"
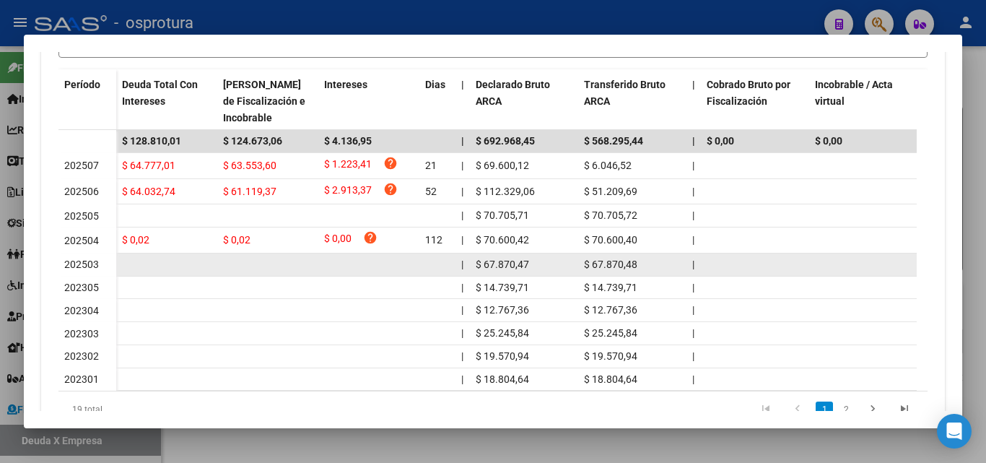
scroll to position [361, 0]
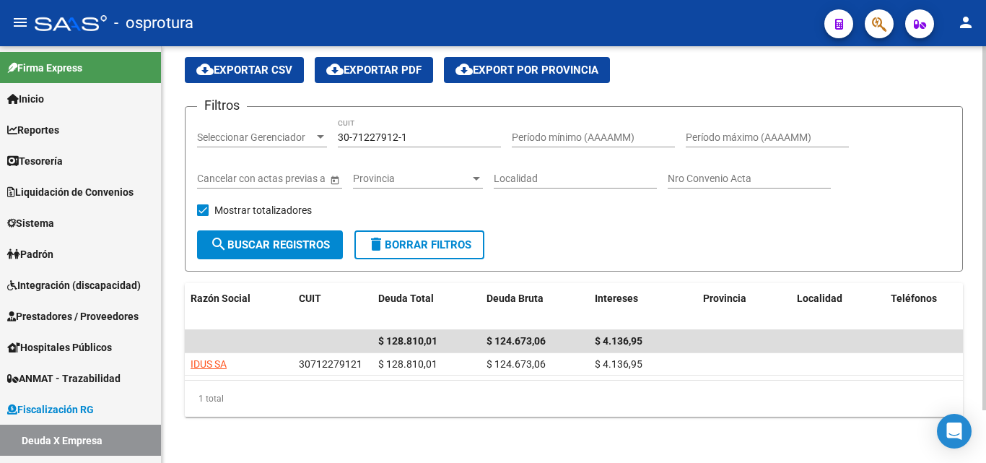
click at [431, 131] on input "30-71227912-1" at bounding box center [419, 137] width 163 height 12
paste input "3-71065457-9"
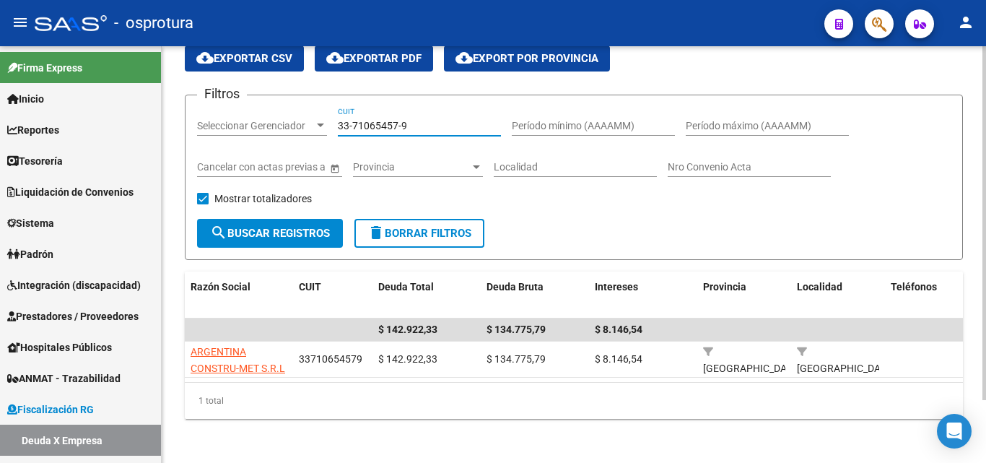
click at [431, 126] on input "33-71065457-9" at bounding box center [419, 126] width 163 height 12
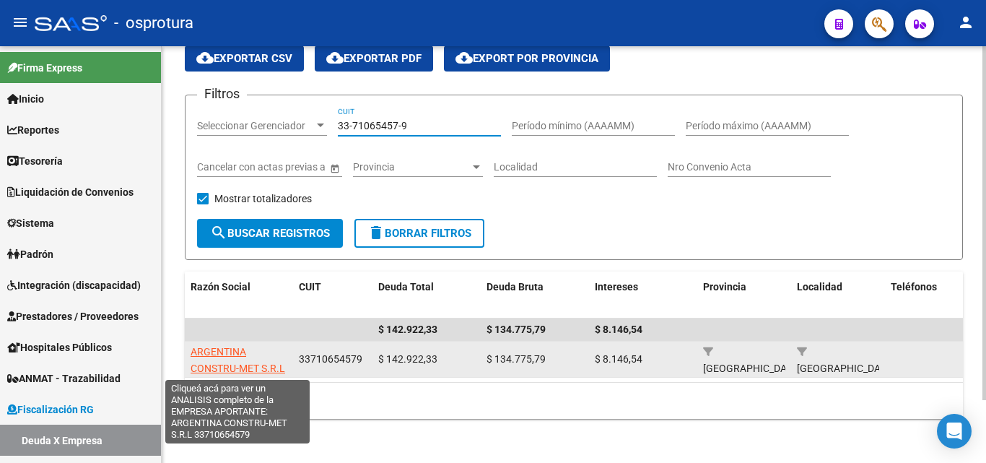
type input "33-71065457-9"
click at [251, 368] on span "ARGENTINA CONSTRU-MET S.R.L" at bounding box center [238, 360] width 95 height 28
type textarea "33710654579"
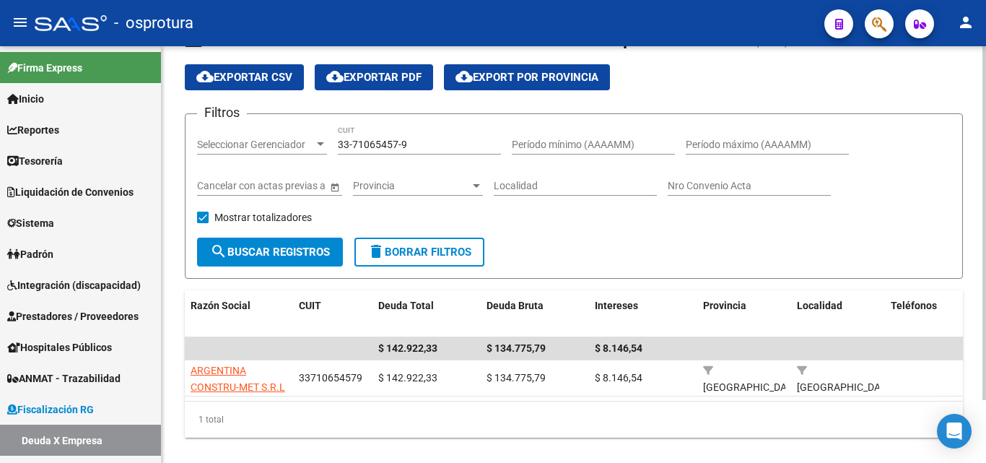
scroll to position [74, 0]
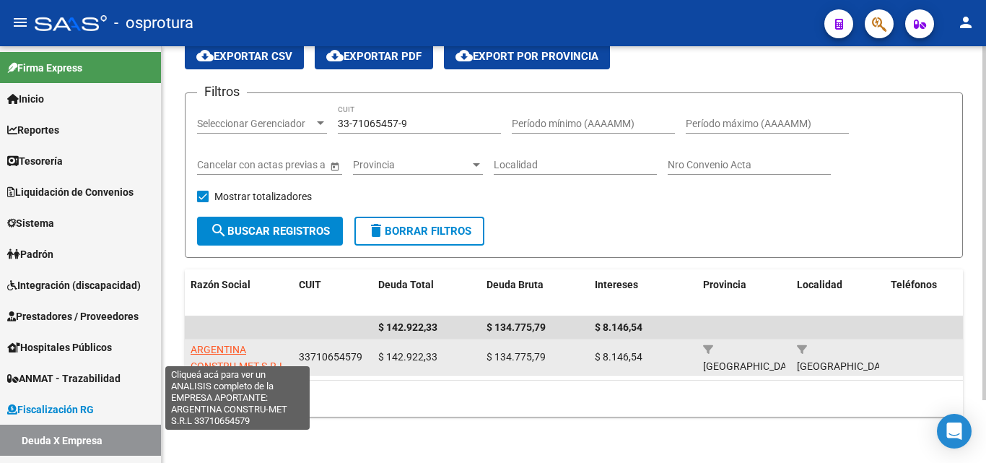
click at [222, 344] on span "ARGENTINA CONSTRU-MET S.R.L" at bounding box center [238, 358] width 95 height 28
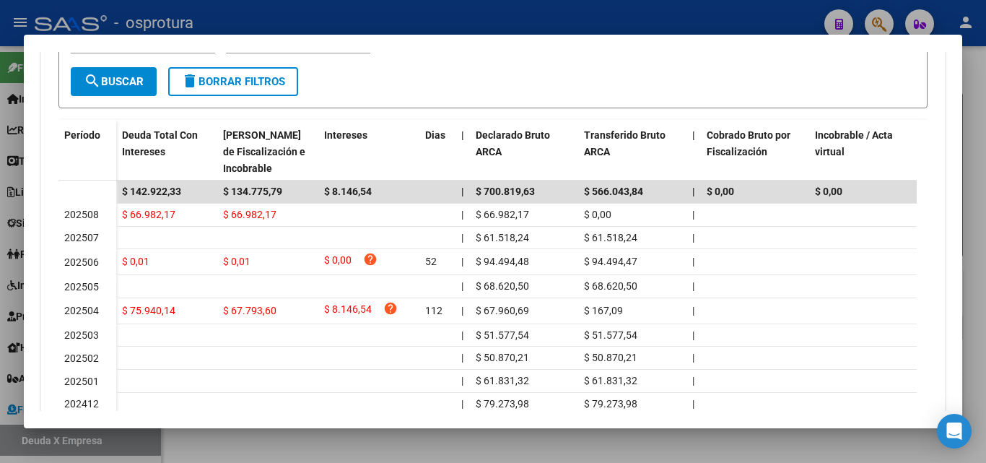
scroll to position [433, 0]
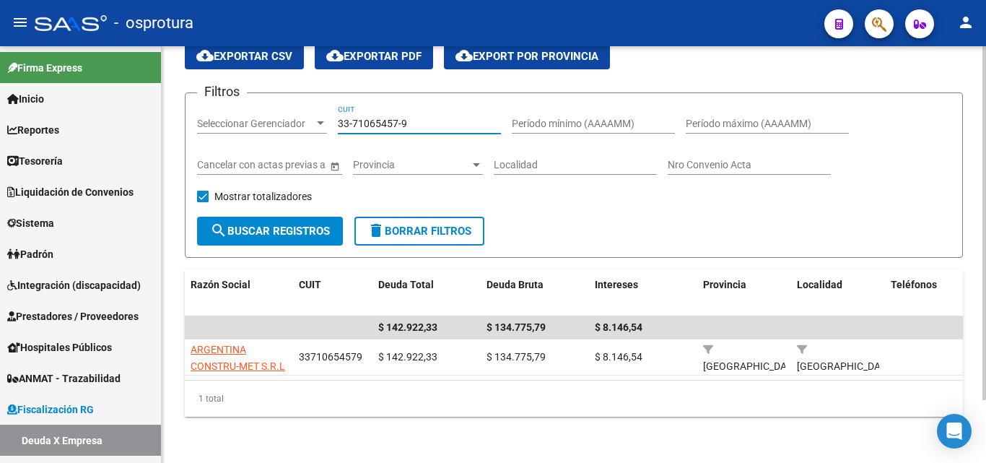
click at [435, 118] on input "33-71065457-9" at bounding box center [419, 124] width 163 height 12
paste input "0-70824718-5"
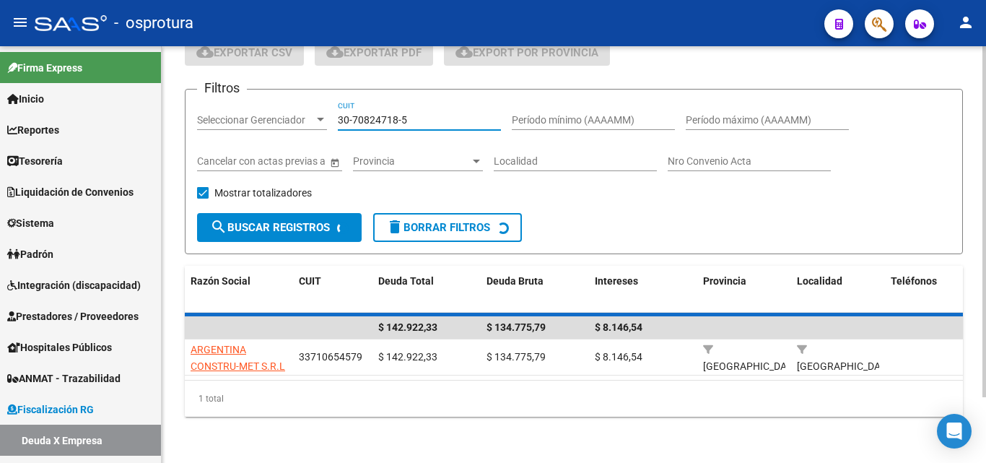
scroll to position [61, 0]
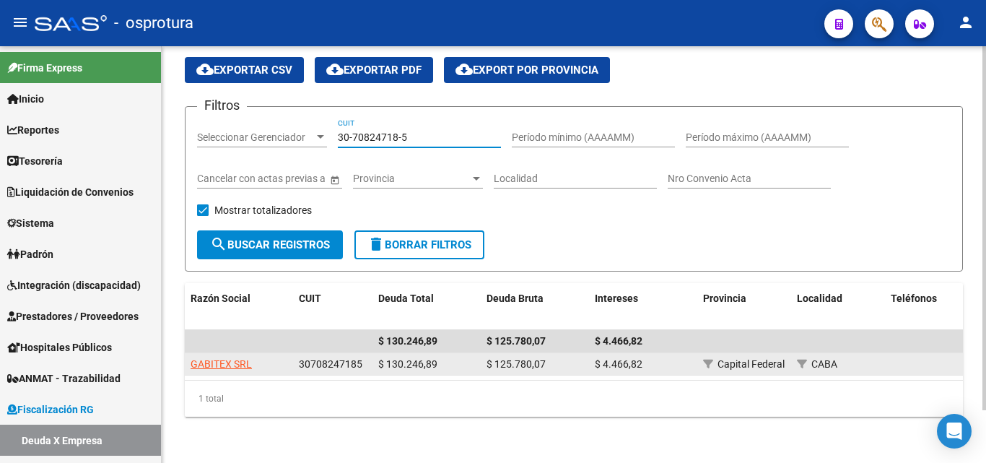
type input "30-70824718-5"
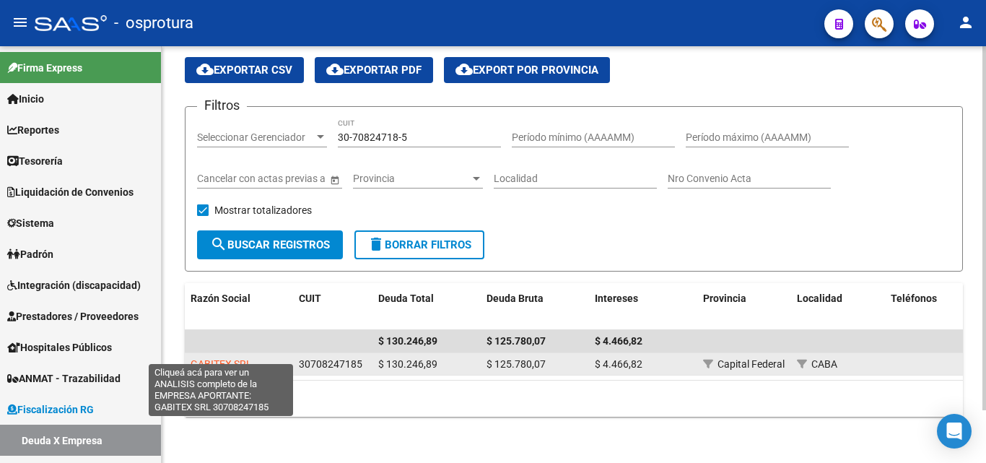
click at [211, 358] on span "GABITEX SRL" at bounding box center [221, 364] width 61 height 12
type textarea "30708247185"
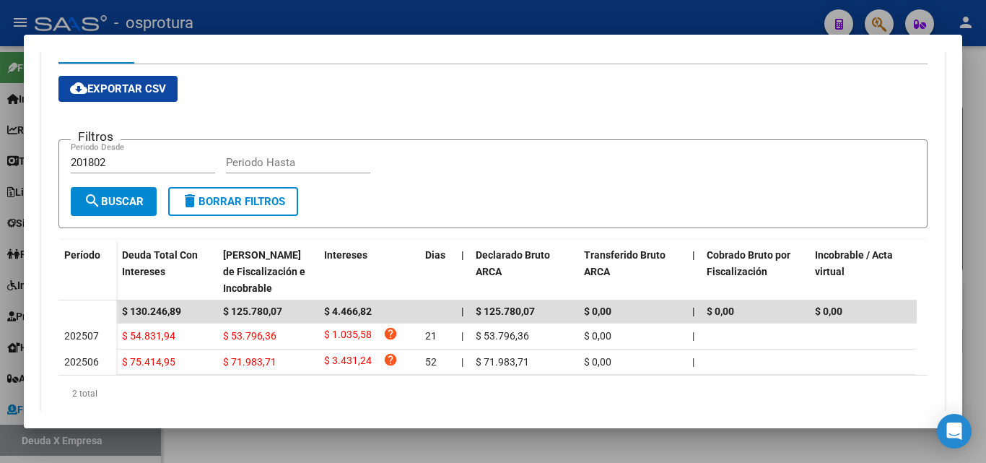
scroll to position [289, 0]
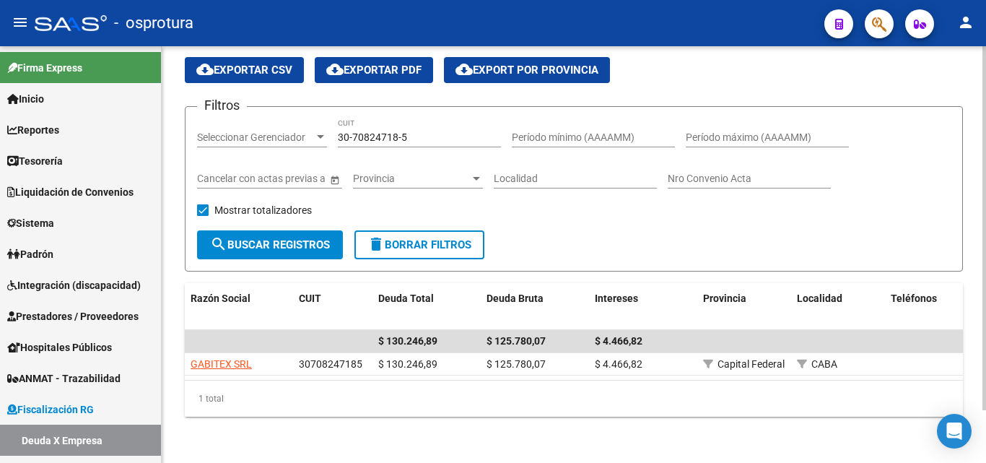
click at [406, 131] on input "30-70824718-5" at bounding box center [419, 137] width 163 height 12
paste input "1677250-7"
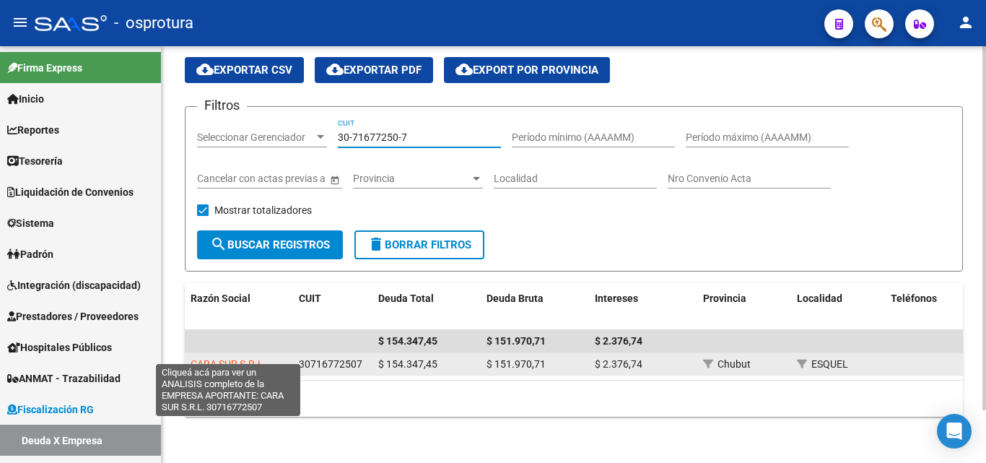
type input "30-71677250-7"
click at [249, 358] on span "CARA SUR S.R.L." at bounding box center [229, 364] width 76 height 12
type textarea "30716772507"
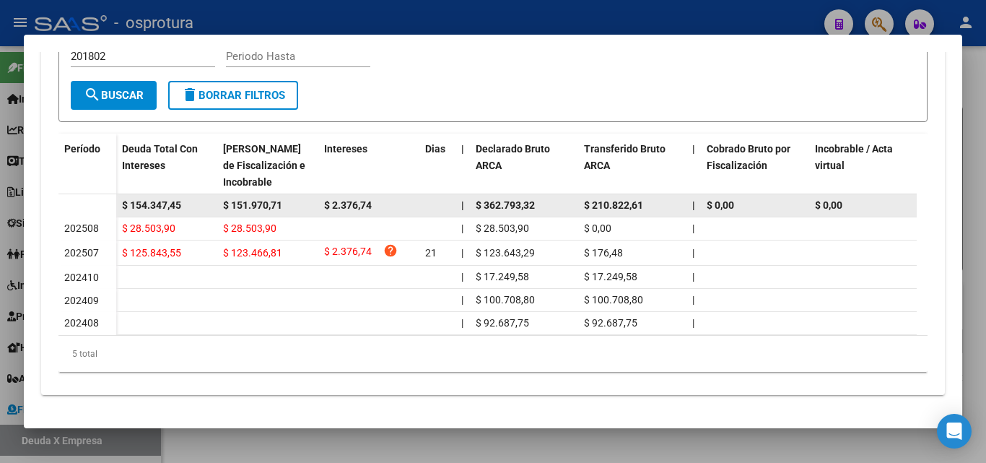
scroll to position [381, 0]
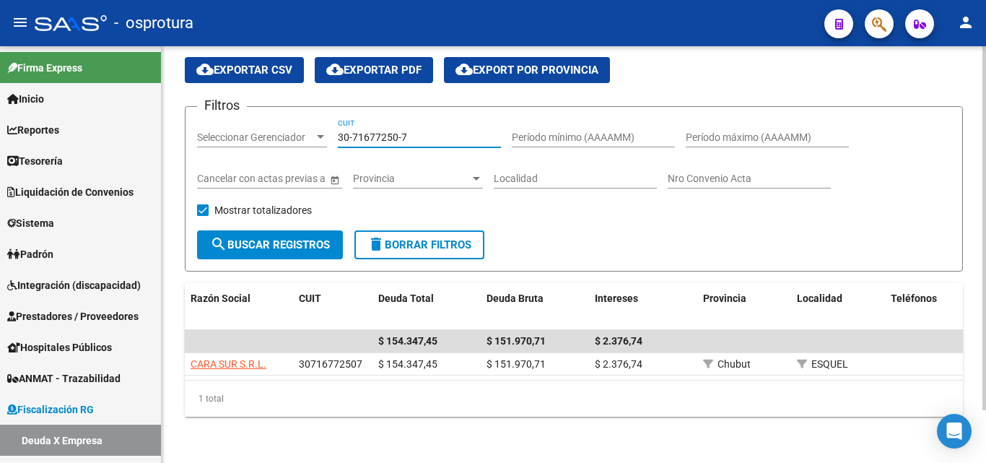
click at [435, 131] on input "30-71677250-7" at bounding box center [419, 137] width 163 height 12
paste input "63985216-0"
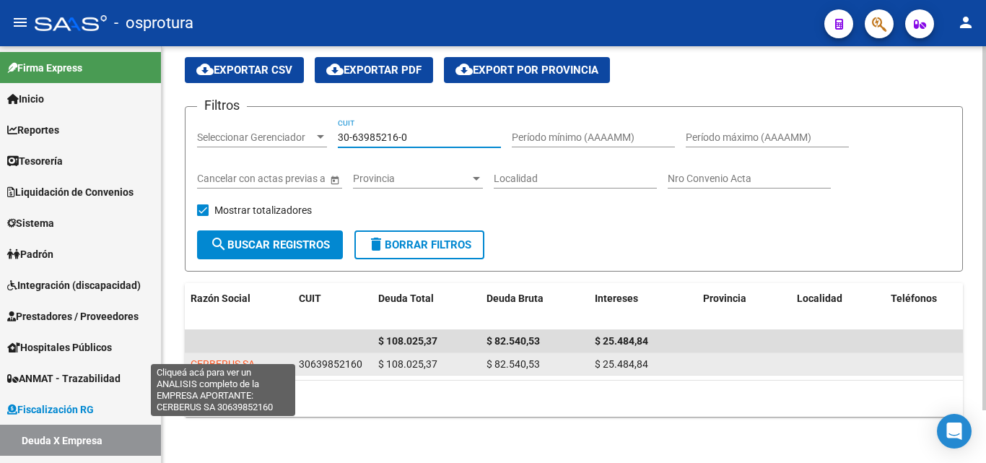
type input "30-63985216-0"
click at [241, 358] on span "CERBERUS SA" at bounding box center [223, 364] width 64 height 12
type textarea "30639852160"
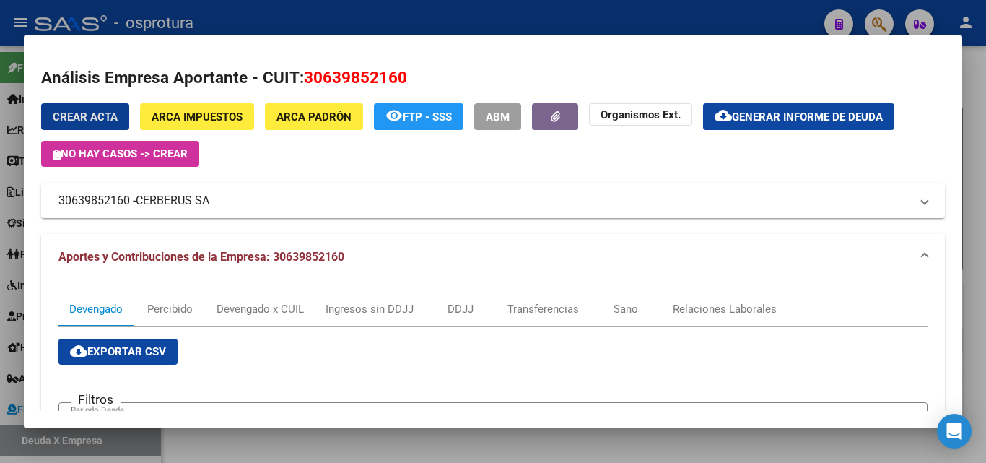
scroll to position [289, 0]
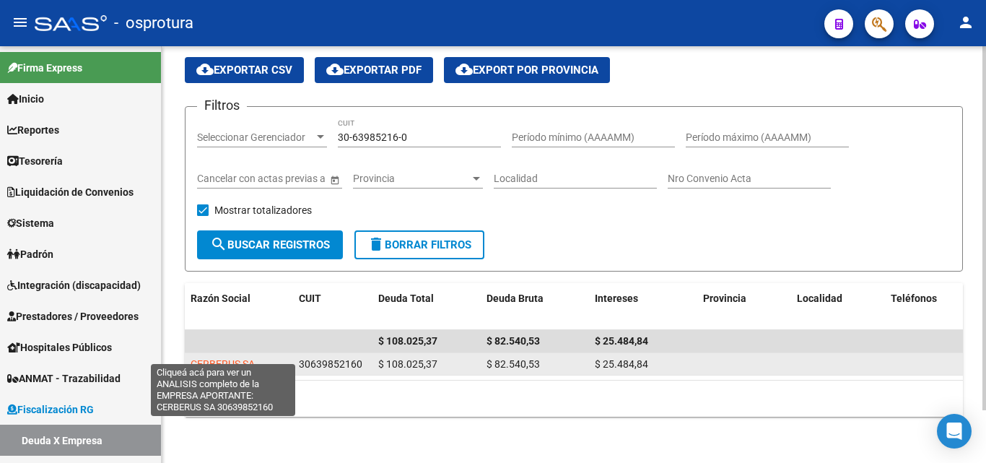
click at [245, 358] on span "CERBERUS SA" at bounding box center [223, 364] width 64 height 12
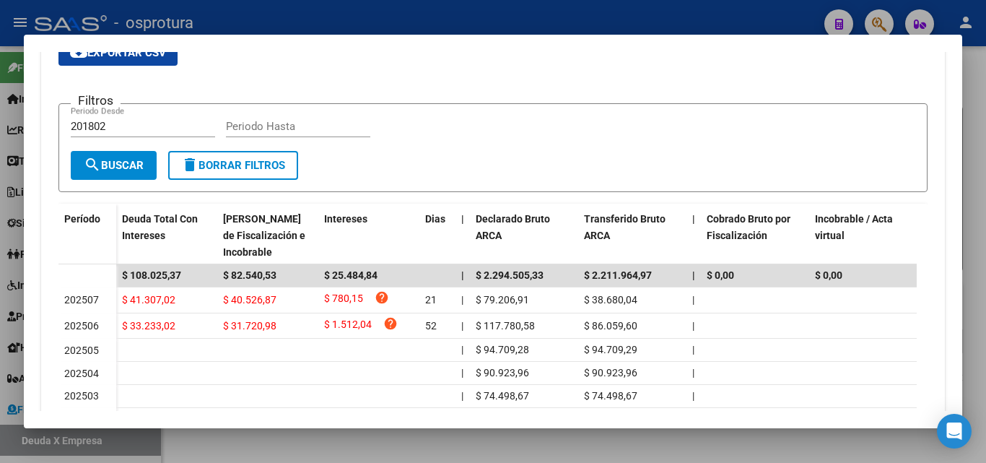
scroll to position [214, 0]
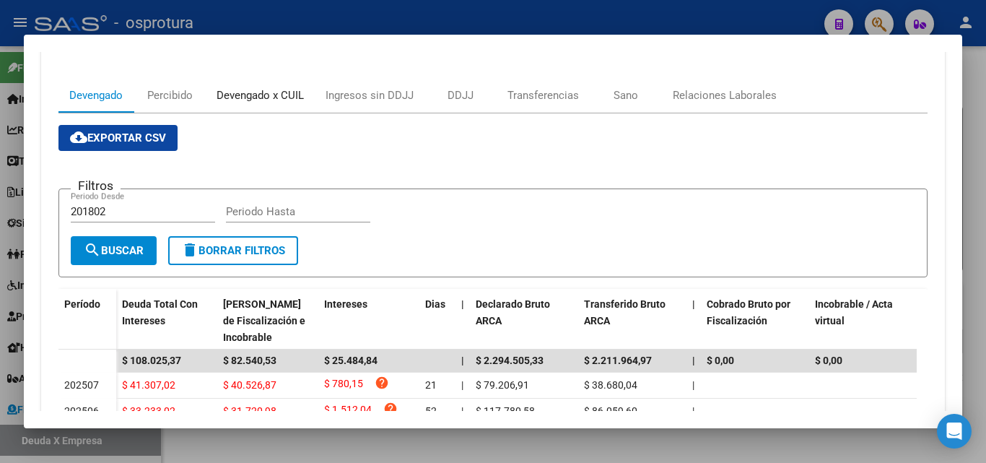
click at [230, 100] on div "Devengado x CUIL" at bounding box center [260, 95] width 87 height 16
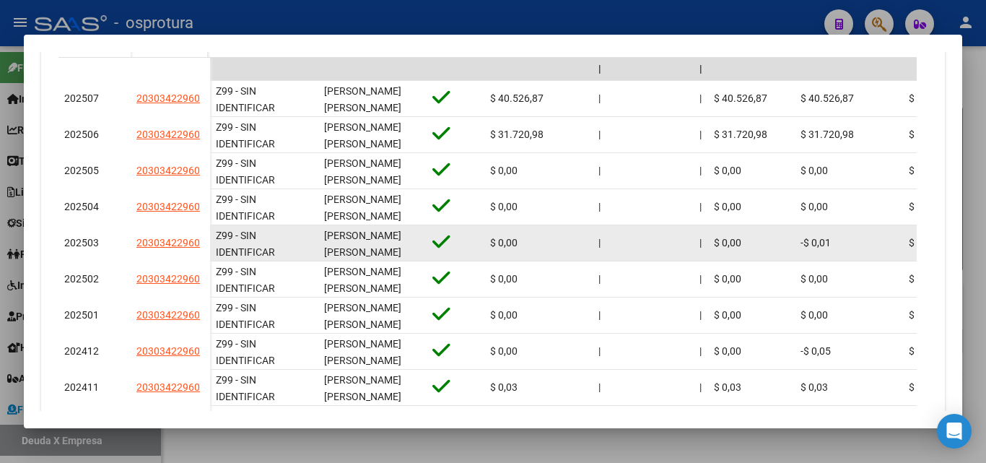
scroll to position [433, 0]
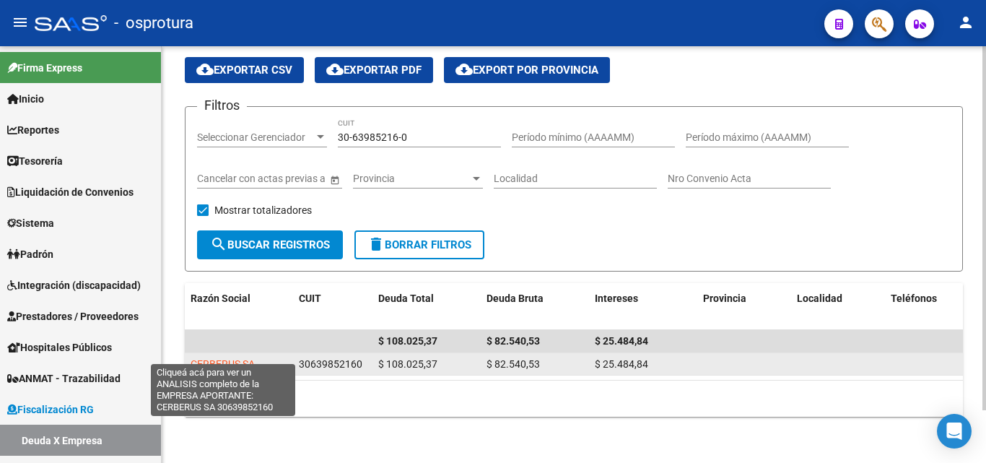
click at [243, 358] on span "CERBERUS SA" at bounding box center [223, 364] width 64 height 12
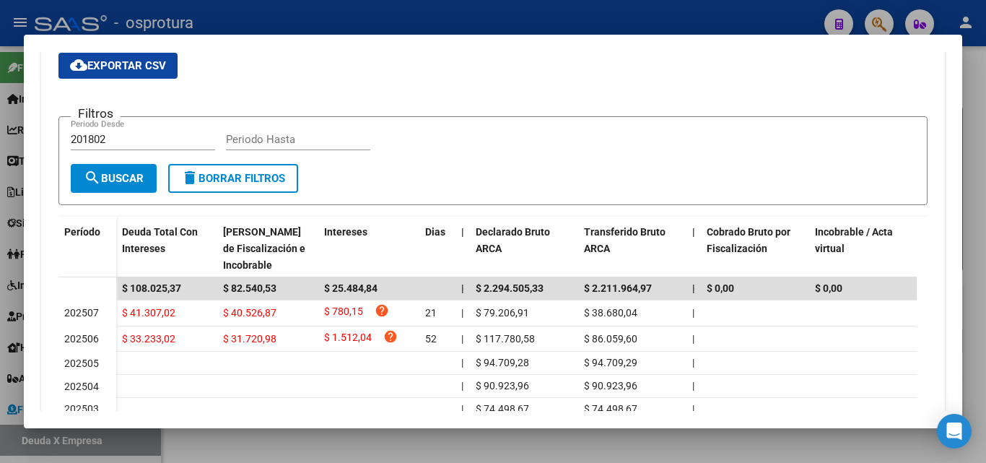
scroll to position [142, 0]
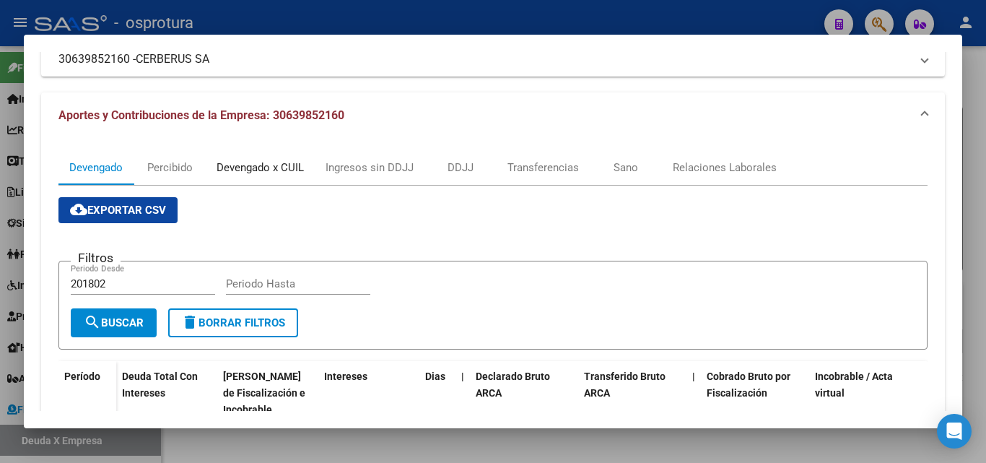
click at [278, 168] on div "Devengado x CUIL" at bounding box center [260, 168] width 87 height 16
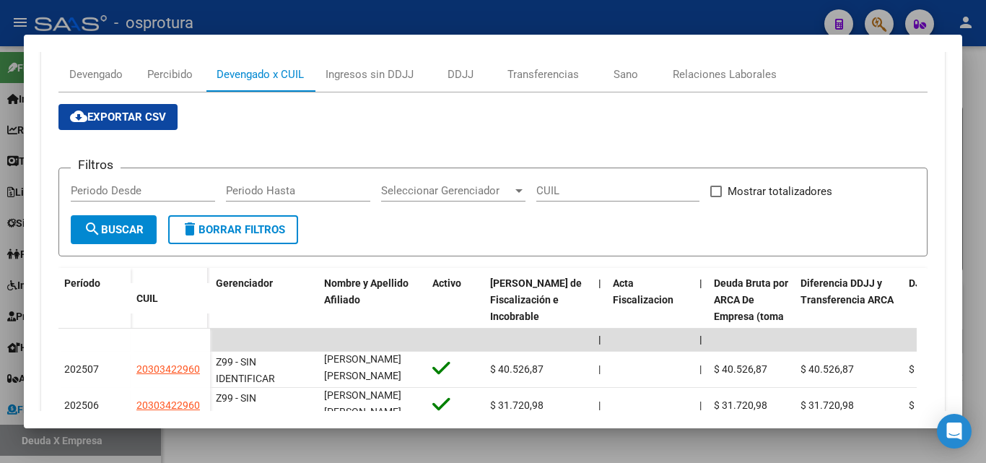
scroll to position [190, 0]
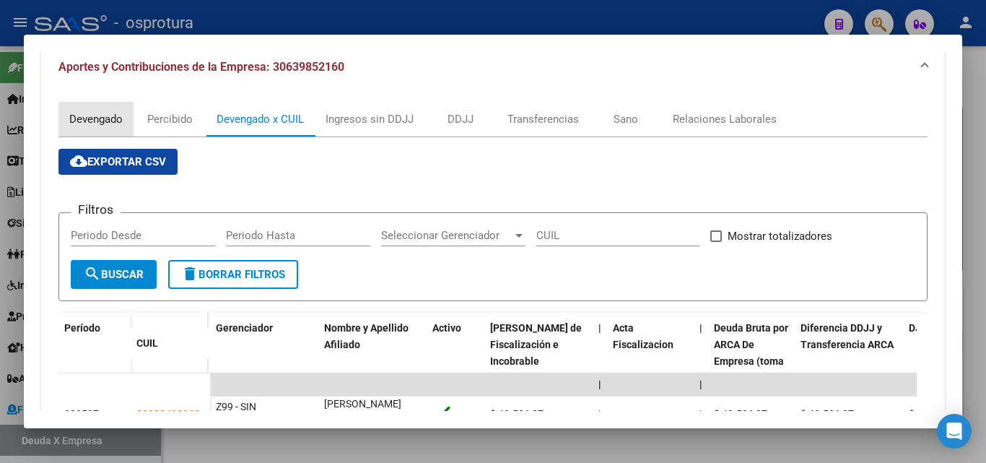
click at [114, 116] on div "Devengado" at bounding box center [95, 119] width 53 height 16
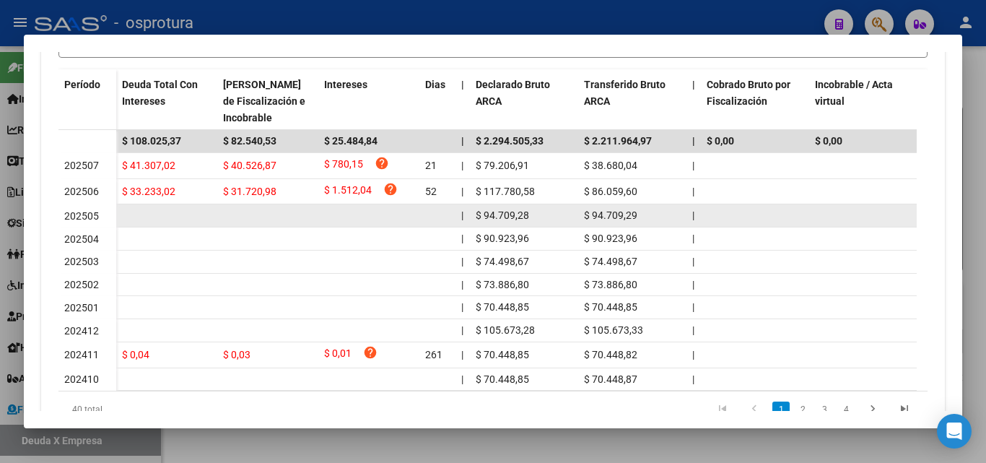
scroll to position [361, 0]
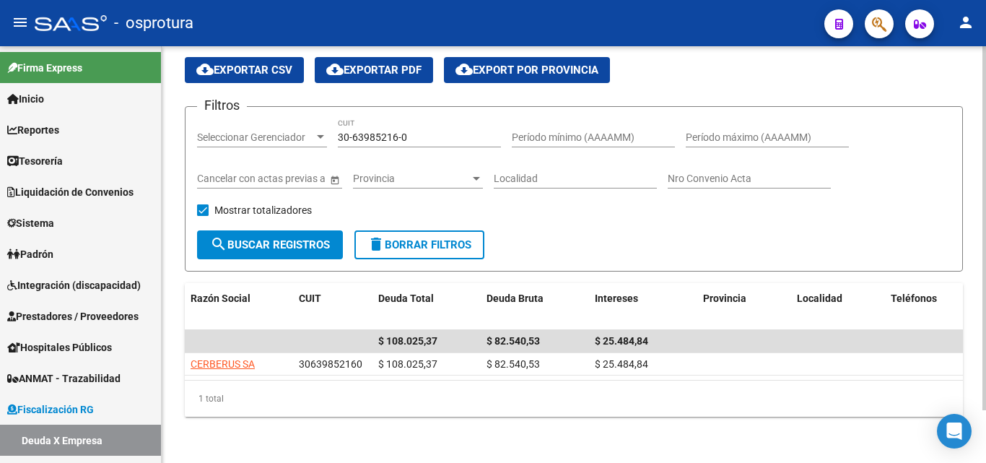
click at [424, 131] on input "30-63985216-0" at bounding box center [419, 137] width 163 height 12
click at [425, 118] on div "30-63985216-0 CUIT" at bounding box center [419, 132] width 163 height 29
click at [409, 132] on div "30-63985216-0 CUIT" at bounding box center [419, 132] width 163 height 29
click at [415, 131] on input "30-63985216-0" at bounding box center [419, 137] width 163 height 12
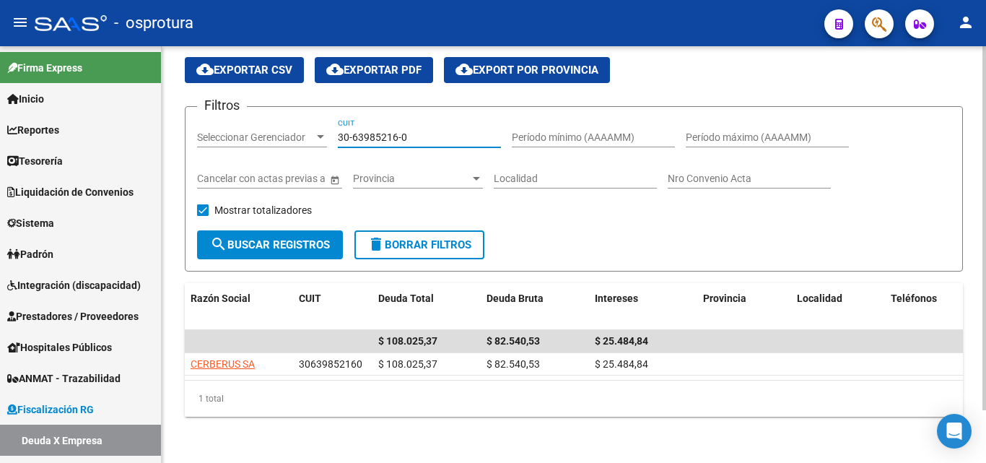
click at [415, 131] on input "30-63985216-0" at bounding box center [419, 137] width 163 height 12
paste input "7804443-8"
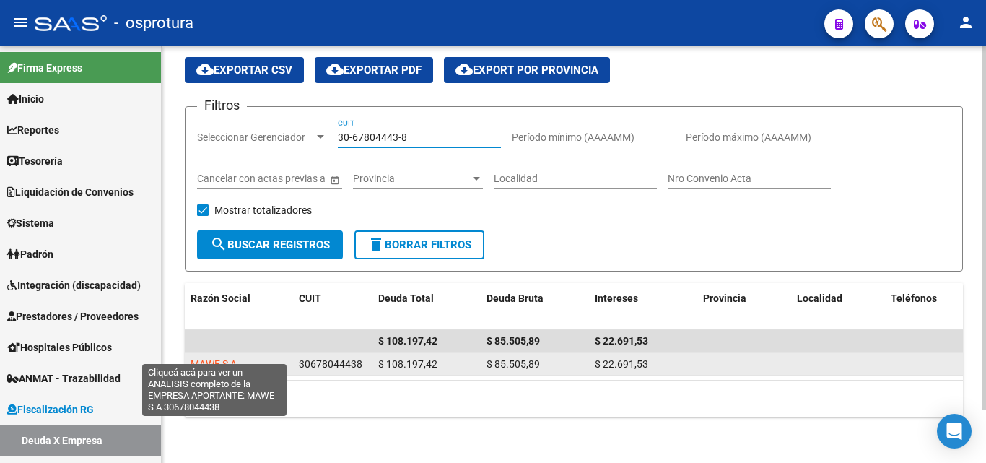
type input "30-67804443-8"
click at [204, 358] on span "MAWE S A" at bounding box center [214, 364] width 46 height 12
type textarea "30678044438"
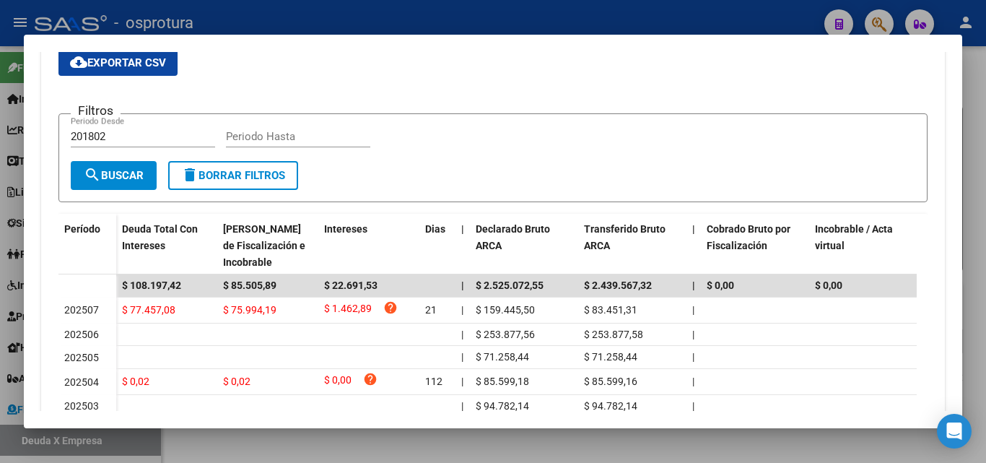
scroll to position [217, 0]
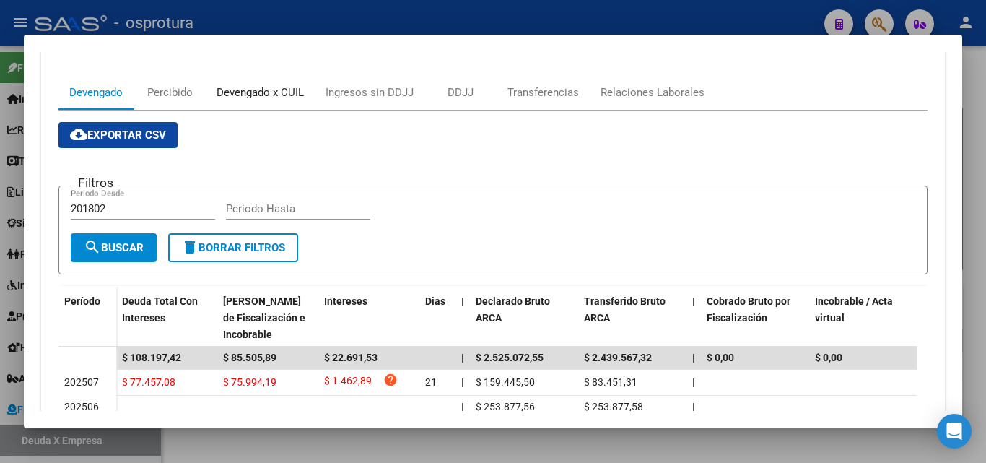
click at [251, 87] on div "Devengado x CUIL" at bounding box center [260, 92] width 87 height 16
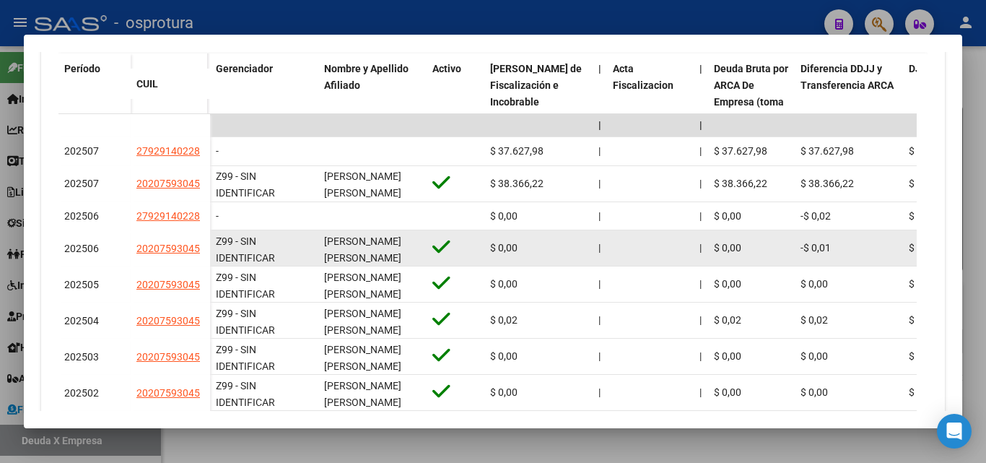
scroll to position [433, 0]
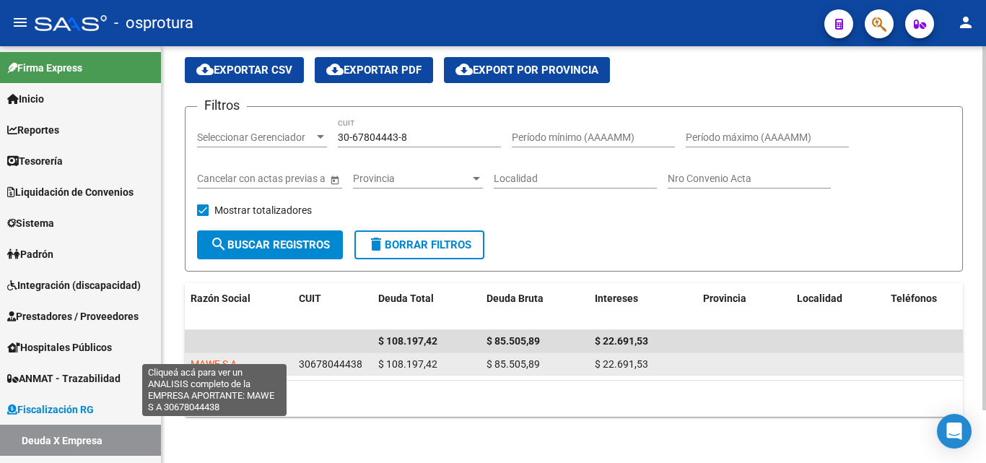
click at [222, 358] on span "MAWE S A" at bounding box center [214, 364] width 46 height 12
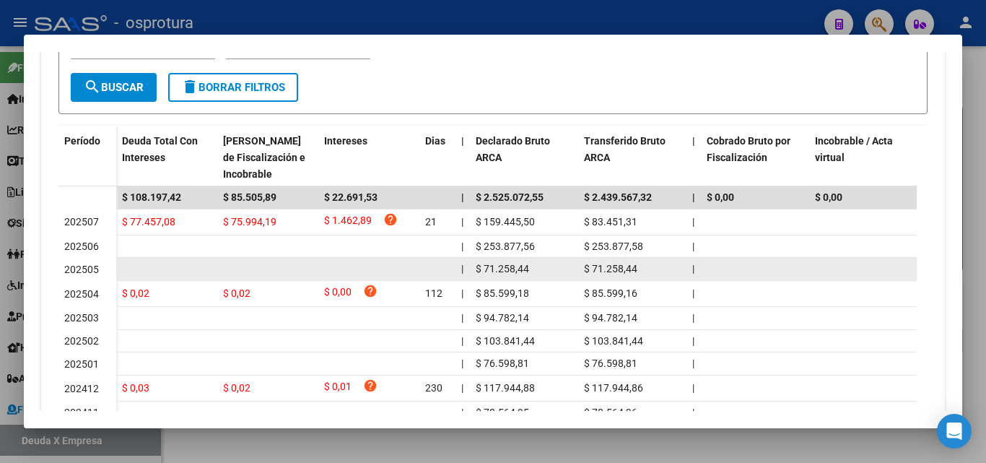
scroll to position [430, 0]
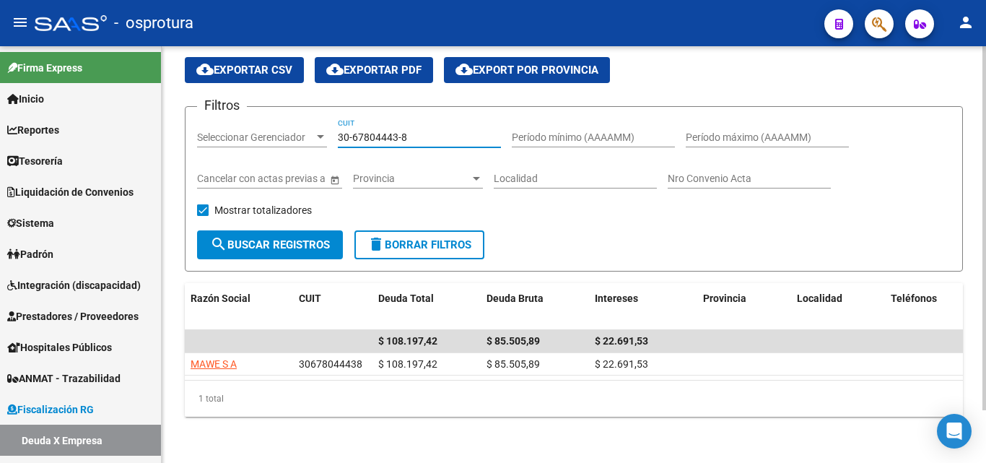
click at [429, 131] on input "30-67804443-8" at bounding box center [419, 137] width 163 height 12
paste input "3-70740905-9"
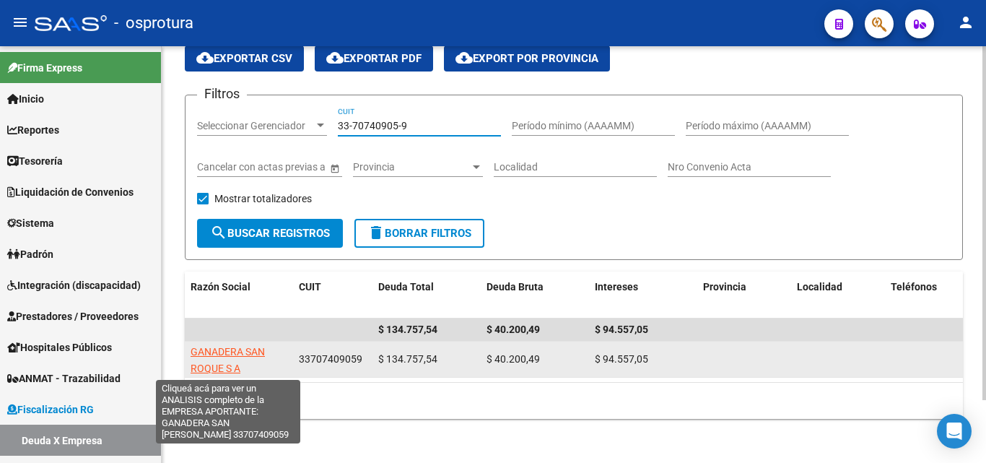
type input "33-70740905-9"
click at [231, 352] on span "GANADERA SAN ROQUE S A" at bounding box center [228, 360] width 74 height 28
type textarea "33707409059"
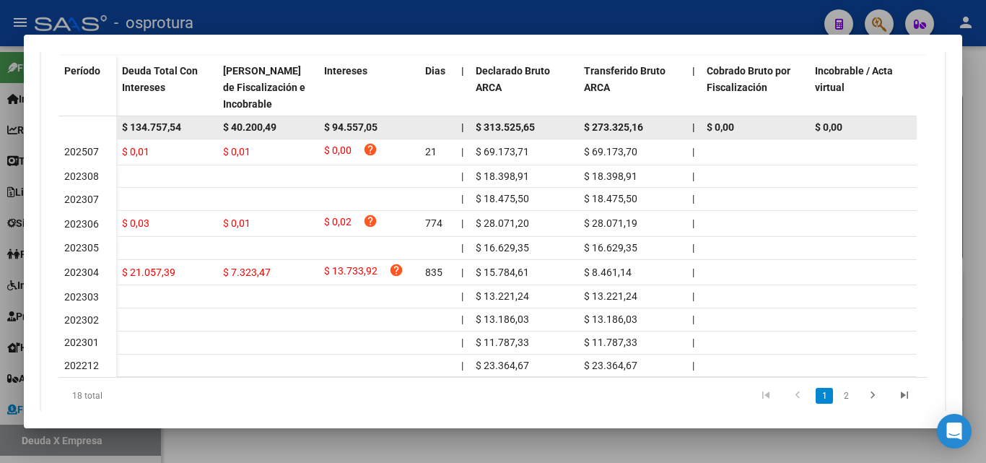
scroll to position [503, 0]
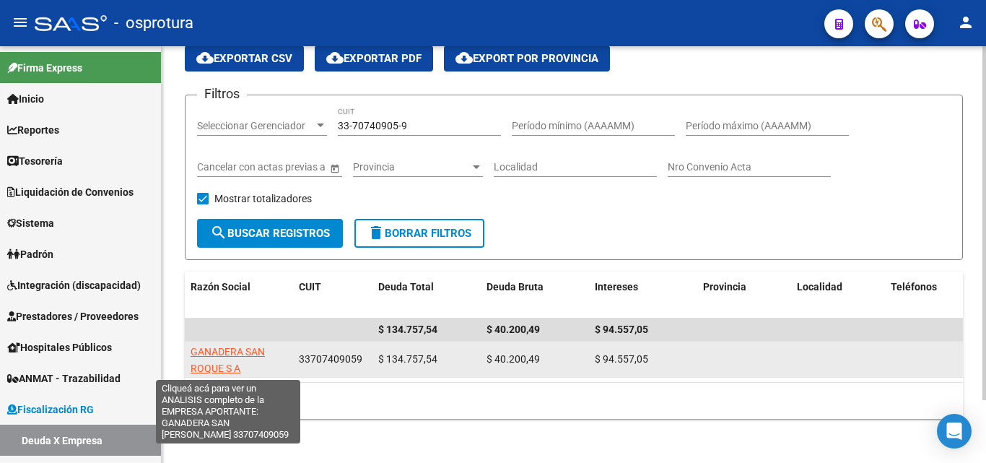
click at [244, 353] on span "GANADERA SAN ROQUE S A" at bounding box center [228, 360] width 74 height 28
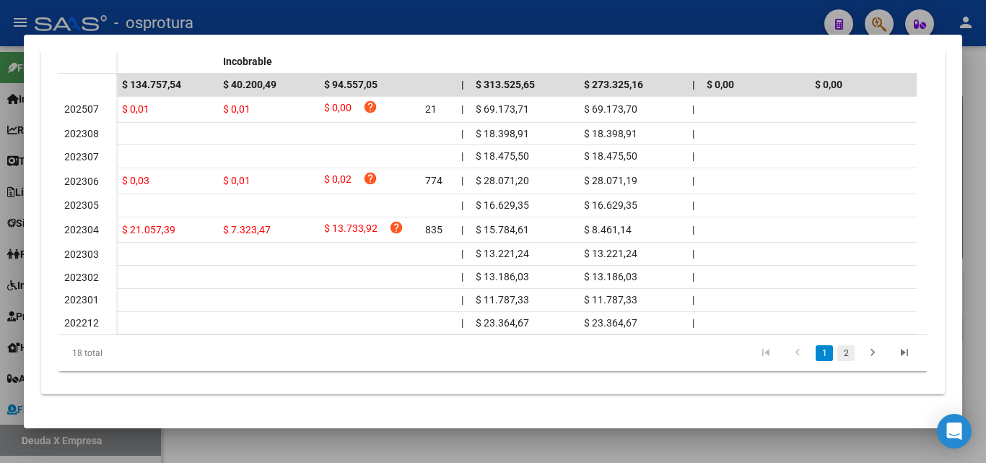
click at [839, 347] on link "2" at bounding box center [846, 353] width 17 height 16
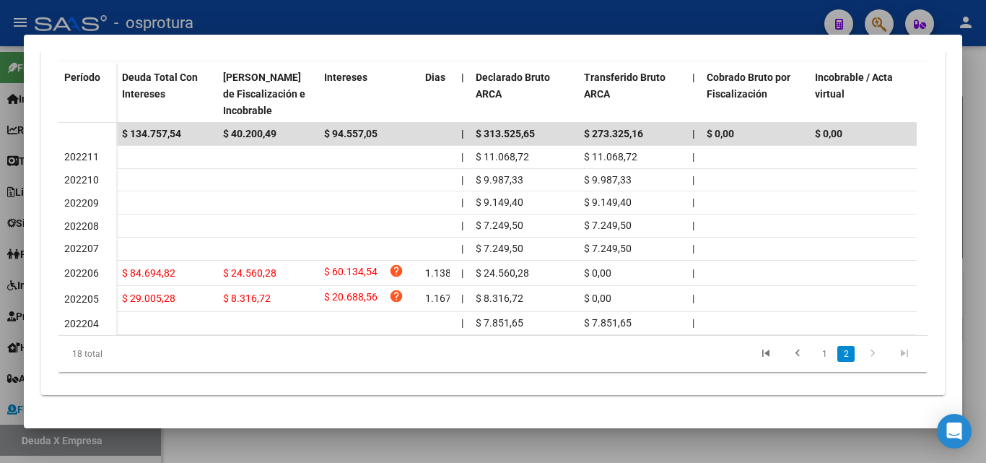
scroll to position [453, 0]
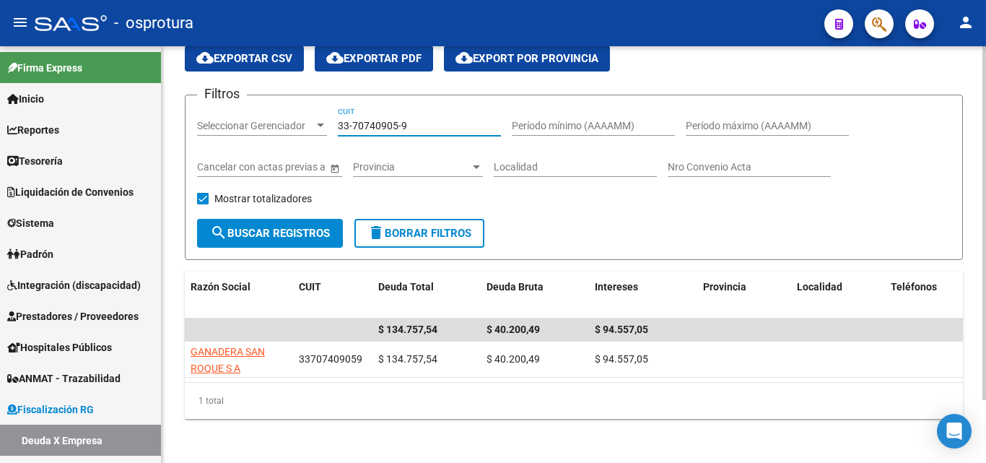
click at [431, 123] on input "33-70740905-9" at bounding box center [419, 126] width 163 height 12
paste input "0-70946346"
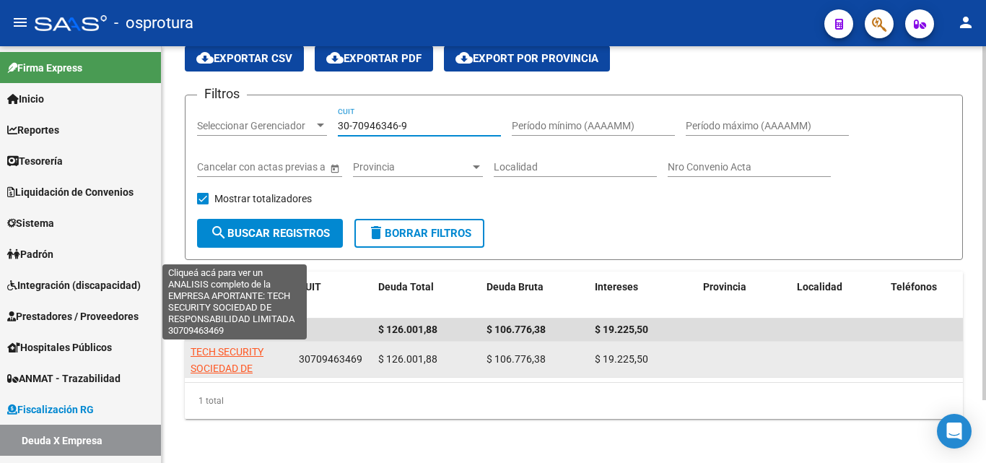
type input "30-70946346-9"
click at [230, 351] on span "TECH SECURITY SOCIEDAD DE RESPONSABILIDAD LIMITADA" at bounding box center [235, 376] width 89 height 61
type textarea "30709463469"
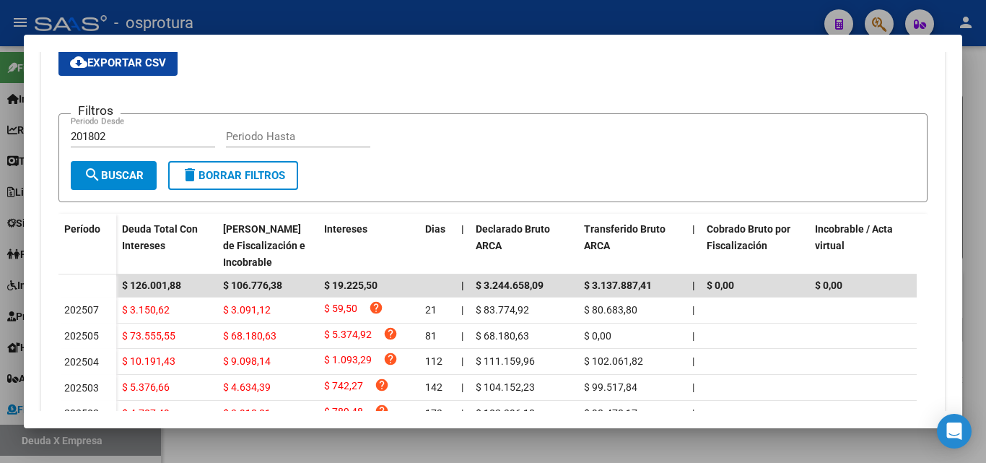
scroll to position [433, 0]
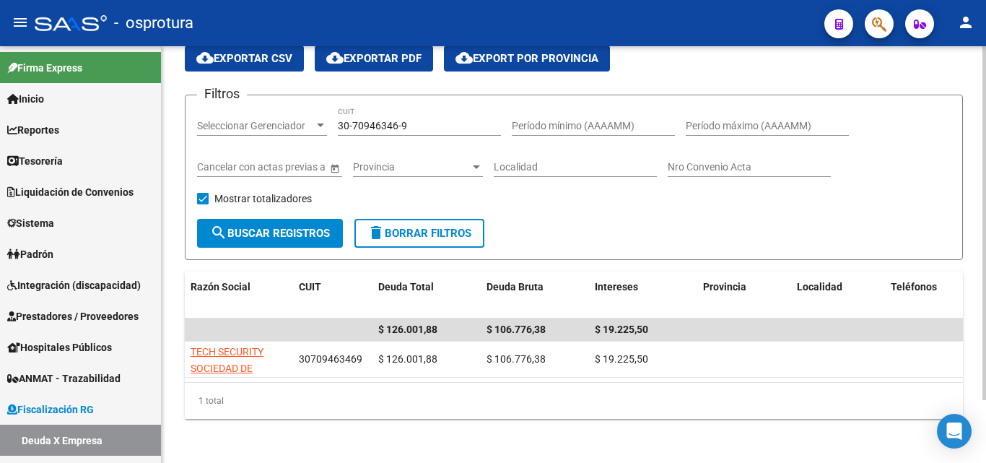
click at [441, 121] on input "30-70946346-9" at bounding box center [419, 126] width 163 height 12
paste input "787438-0"
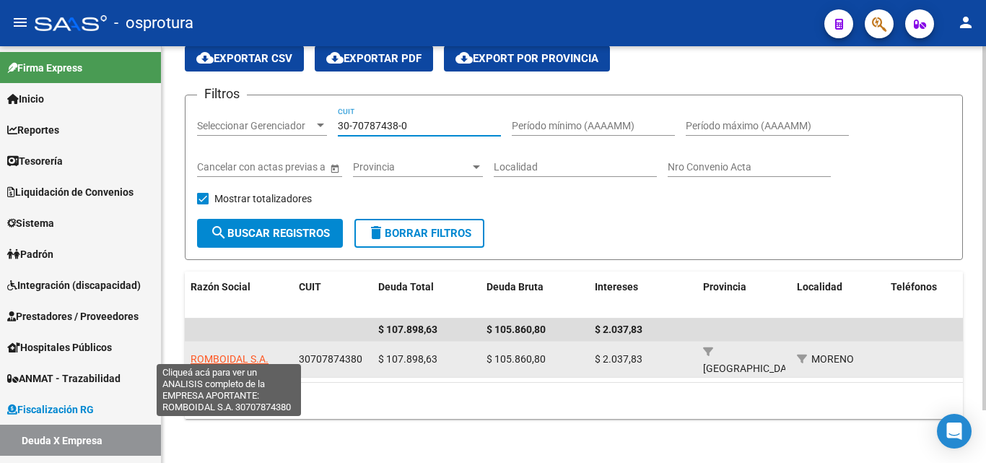
type input "30-70787438-0"
click at [220, 355] on span "ROMBOIDAL S.A." at bounding box center [230, 359] width 78 height 12
type textarea "30707874380"
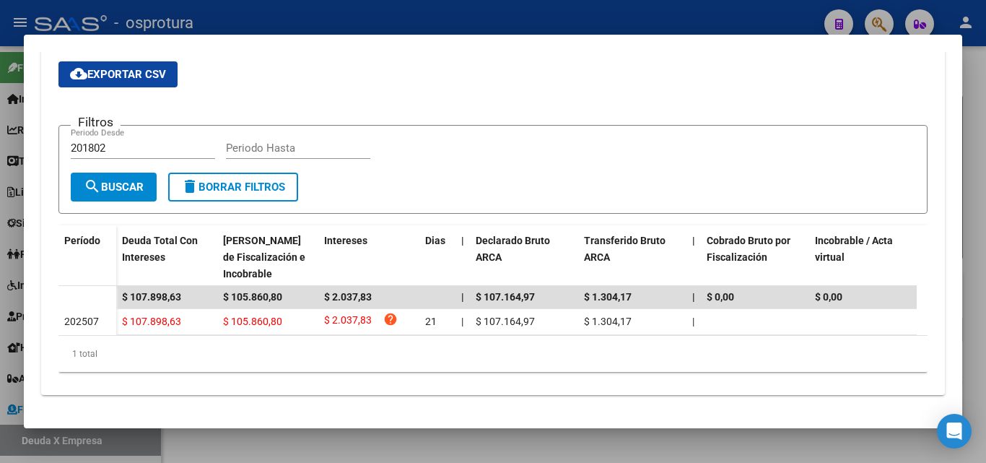
scroll to position [72, 0]
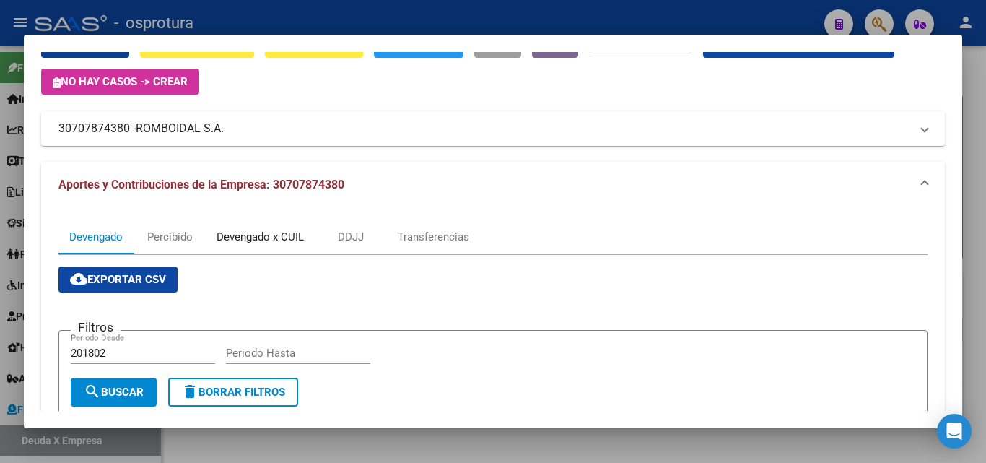
click at [274, 234] on div "Devengado x CUIL" at bounding box center [260, 237] width 87 height 16
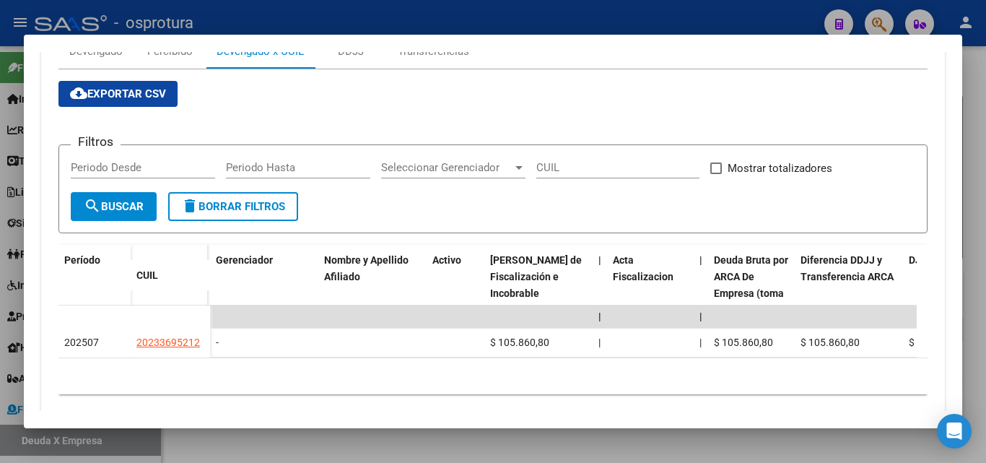
scroll to position [292, 0]
